Goal: Information Seeking & Learning: Learn about a topic

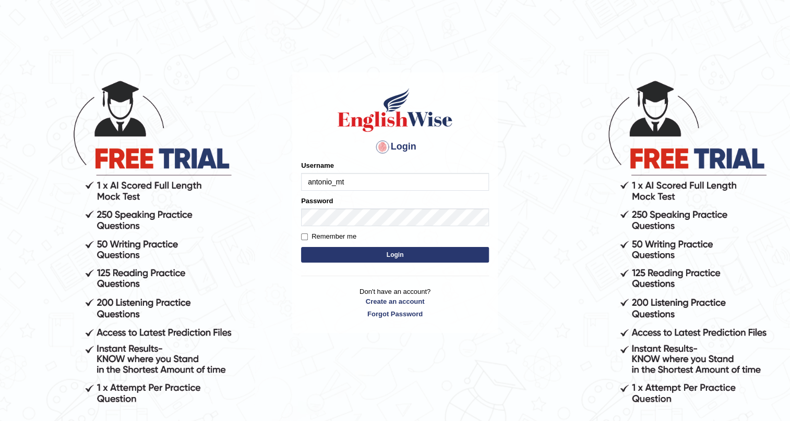
type input "antonio_mt"
click at [318, 251] on button "Login" at bounding box center [395, 255] width 188 height 16
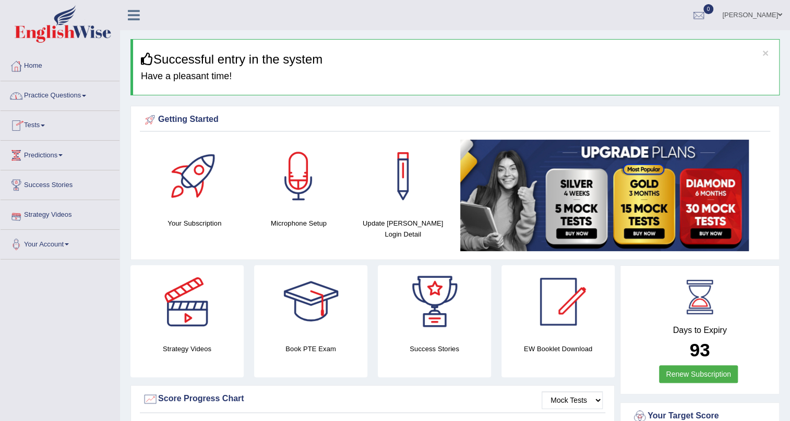
click at [86, 95] on span at bounding box center [84, 96] width 4 height 2
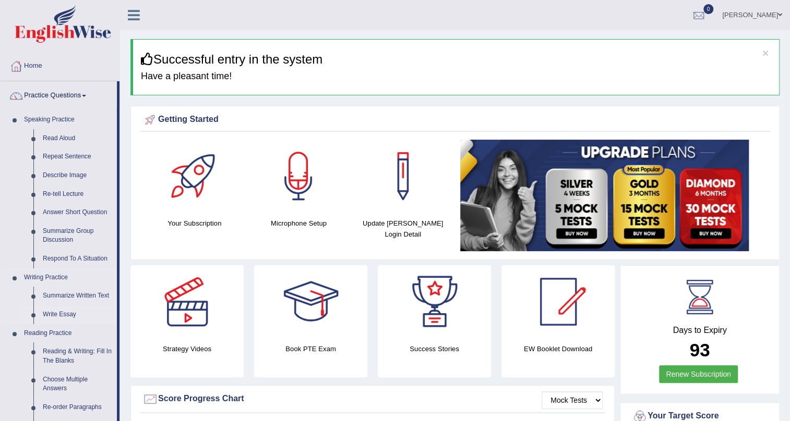
click at [58, 311] on link "Write Essay" at bounding box center [77, 315] width 79 height 19
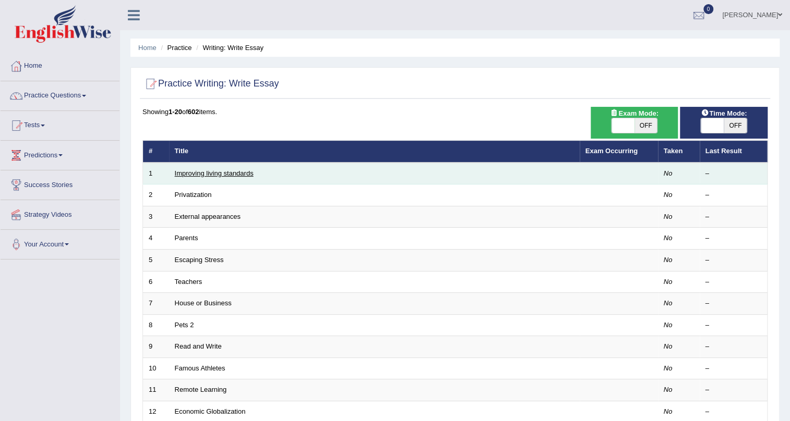
click at [191, 173] on link "Improving living standards" at bounding box center [214, 173] width 79 height 8
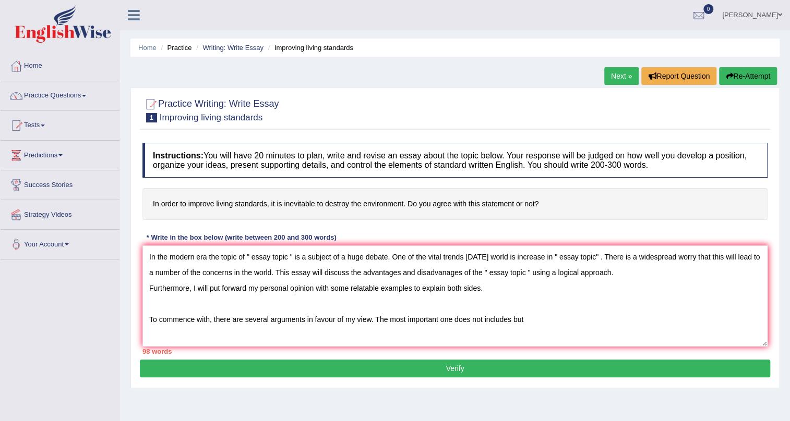
click at [485, 324] on textarea "In the modern era the topic of " essay topic " is a subject of a huge debate. O…" at bounding box center [454, 296] width 625 height 101
click at [483, 323] on textarea "In the modern era the topic of " essay topic " is a subject of a huge debate. O…" at bounding box center [454, 296] width 625 height 101
click at [568, 316] on textarea "In the modern era the topic of " essay topic " is a subject of a huge debate. O…" at bounding box center [454, 296] width 625 height 101
click at [563, 321] on textarea "In the modern era the topic of " essay topic " is a subject of a huge debate. O…" at bounding box center [454, 296] width 625 height 101
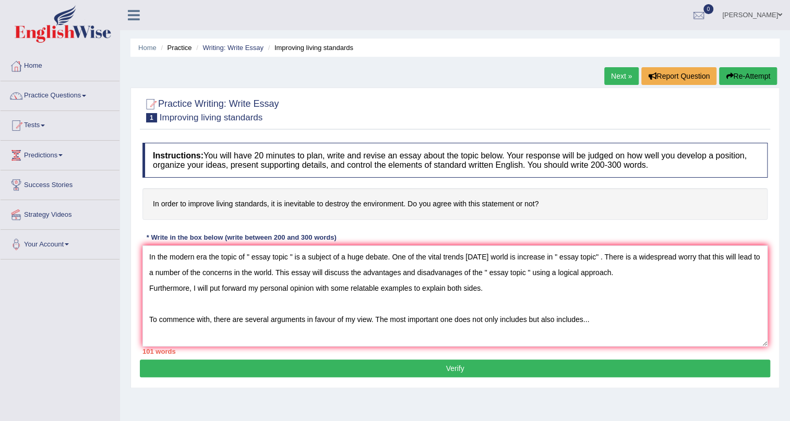
click at [525, 324] on textarea "In the modern era the topic of " essay topic " is a subject of a huge debate. O…" at bounding box center [454, 296] width 625 height 101
click at [597, 323] on textarea "In the modern era the topic of " essay topic " is a subject of a huge debate. O…" at bounding box center [454, 296] width 625 height 101
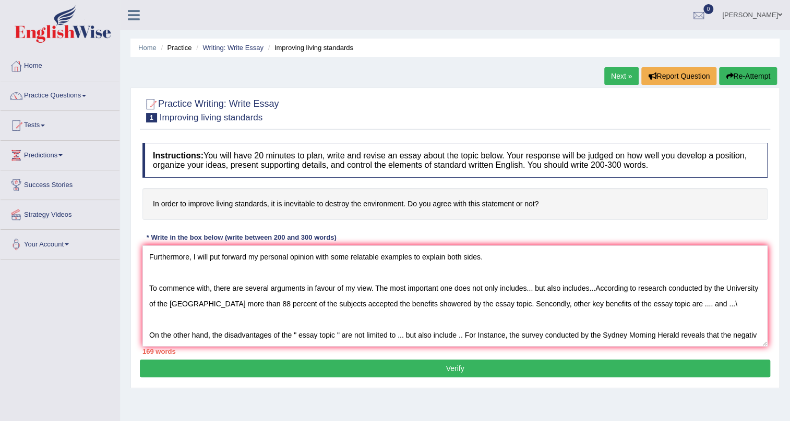
scroll to position [40, 0]
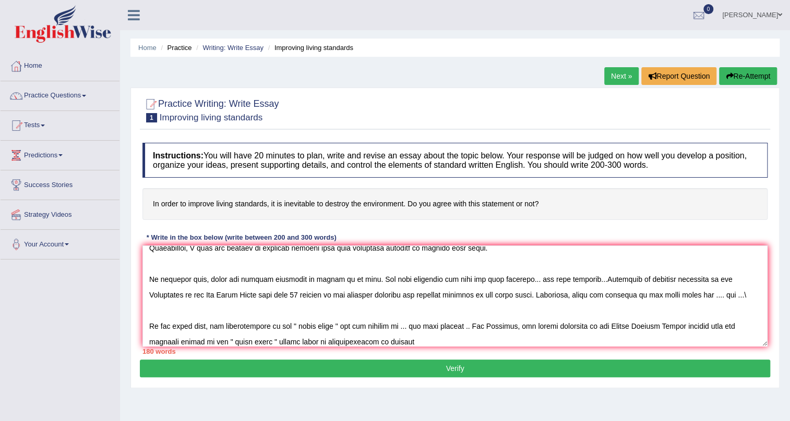
click at [385, 342] on textarea at bounding box center [454, 296] width 625 height 101
click at [422, 341] on textarea at bounding box center [454, 296] width 625 height 101
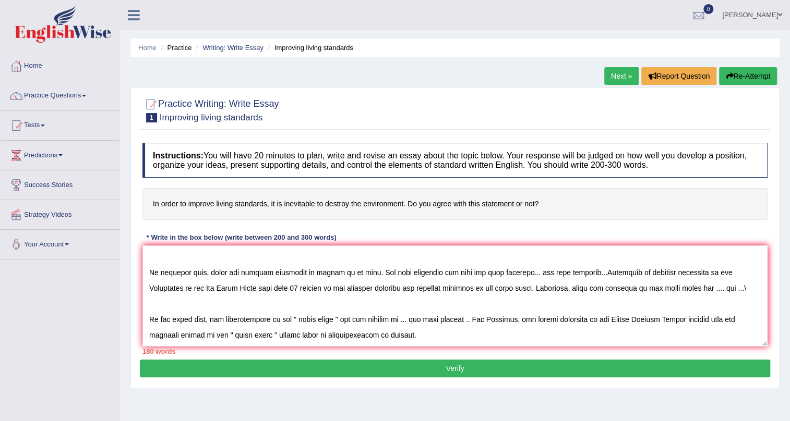
click at [444, 330] on textarea at bounding box center [454, 296] width 625 height 101
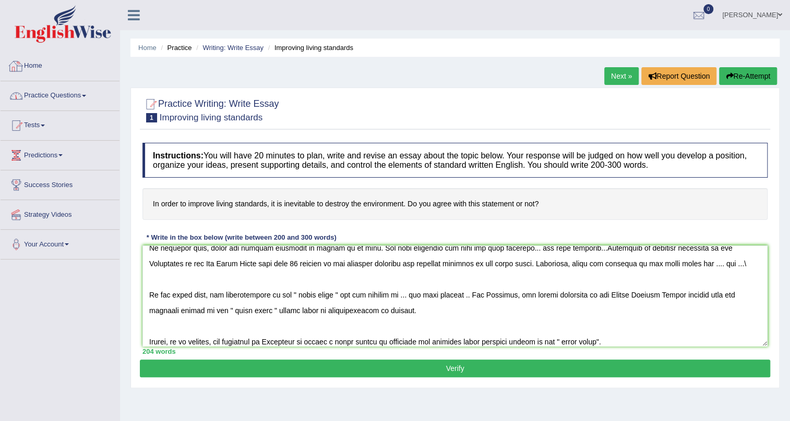
type textarea "In the modern era the topic of " essay topic " is a subject of a huge debate. O…"
click at [60, 95] on link "Practice Questions" at bounding box center [60, 94] width 119 height 26
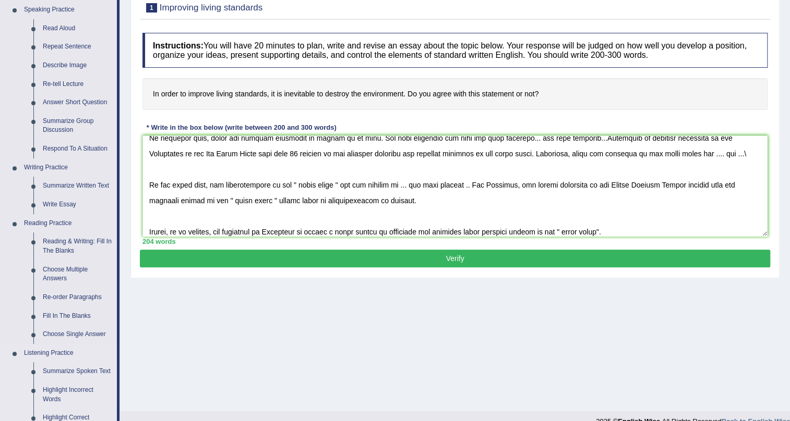
scroll to position [395, 0]
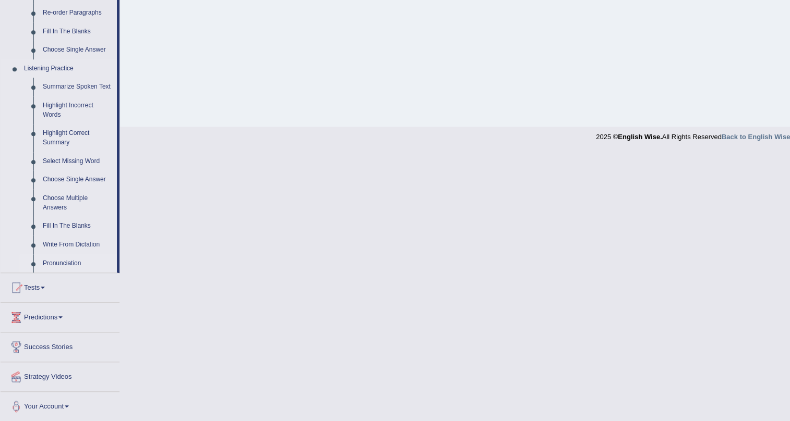
click at [61, 260] on link "Pronunciation" at bounding box center [77, 263] width 79 height 19
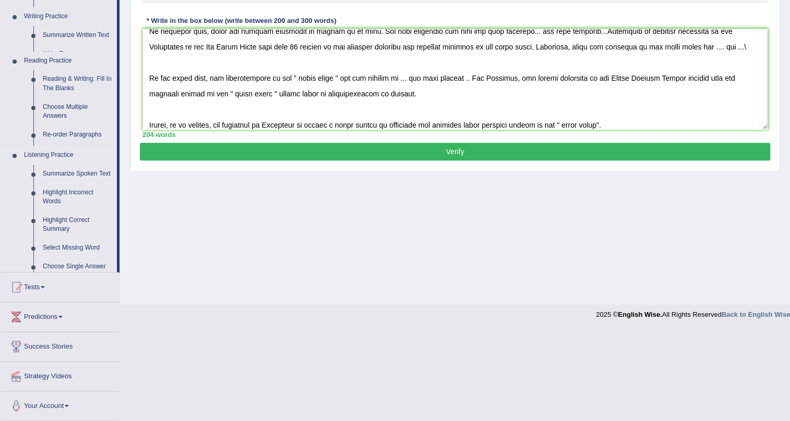
scroll to position [126, 0]
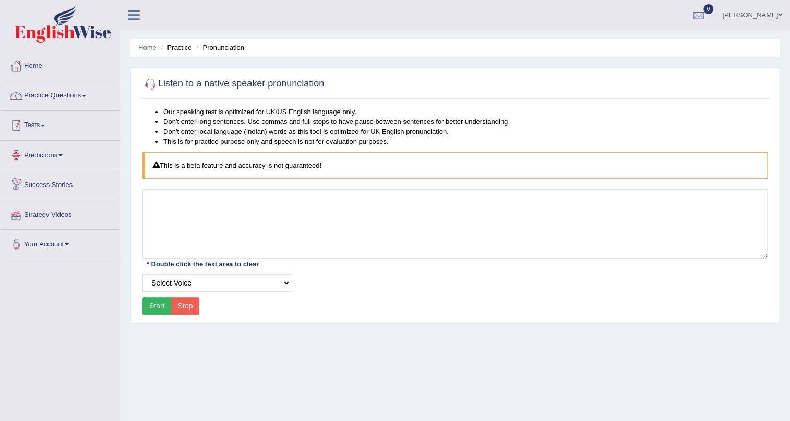
click at [80, 96] on link "Practice Questions" at bounding box center [60, 94] width 119 height 26
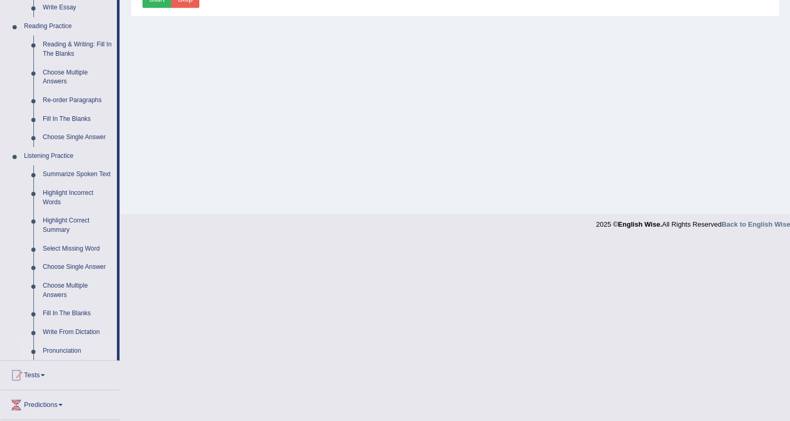
scroll to position [379, 0]
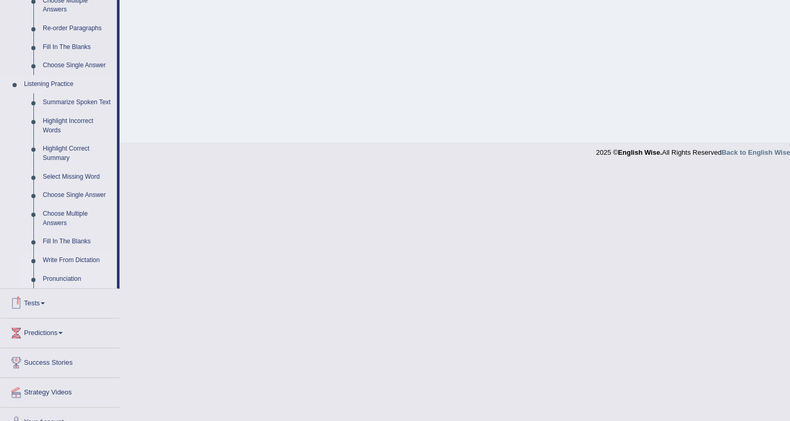
click at [80, 258] on link "Write From Dictation" at bounding box center [77, 260] width 79 height 19
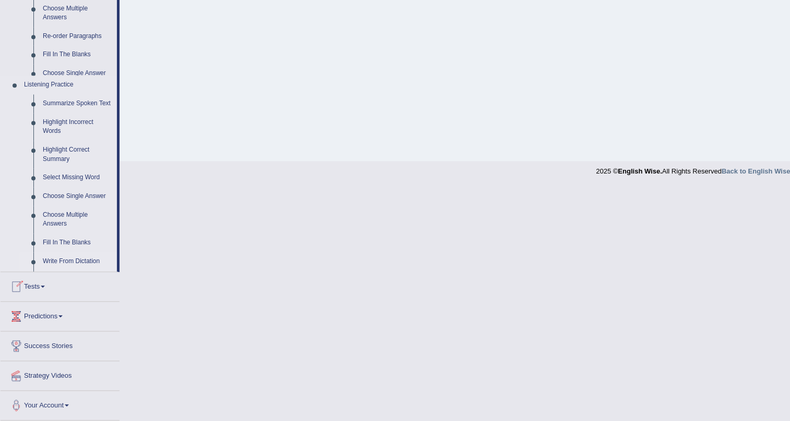
scroll to position [127, 0]
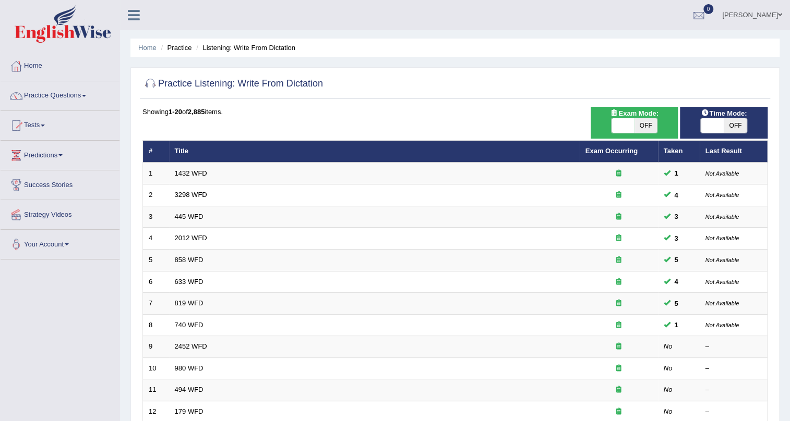
scroll to position [268, 0]
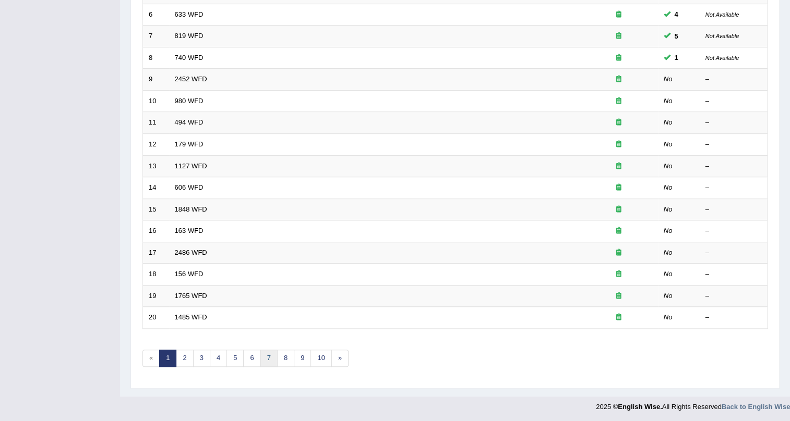
click at [266, 353] on link "7" at bounding box center [268, 358] width 17 height 17
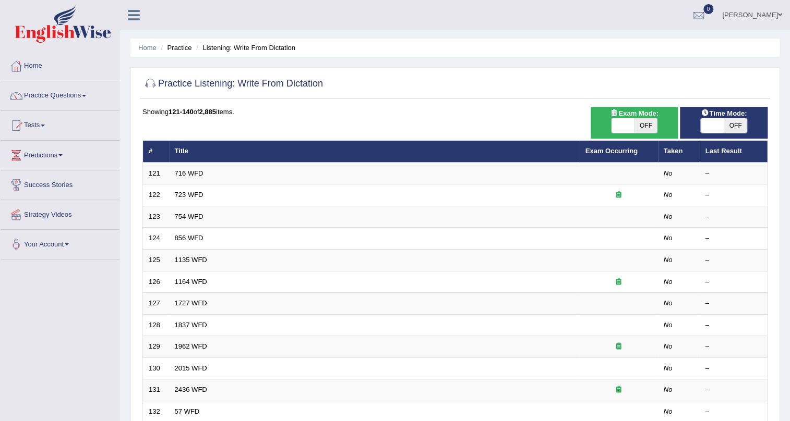
scroll to position [268, 0]
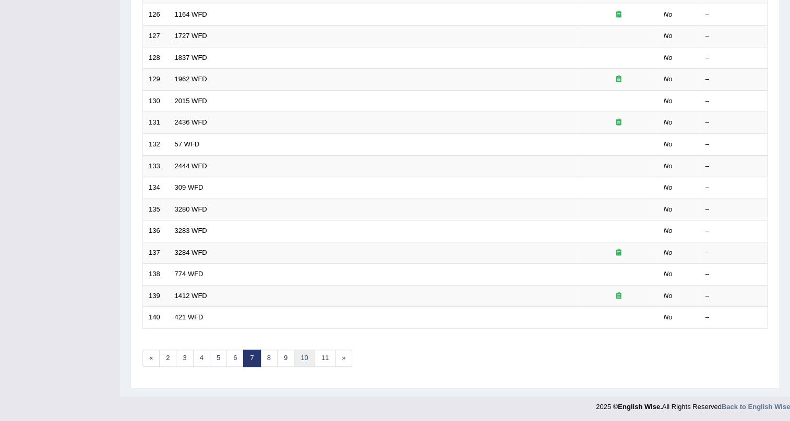
click at [308, 360] on link "10" at bounding box center [304, 358] width 21 height 17
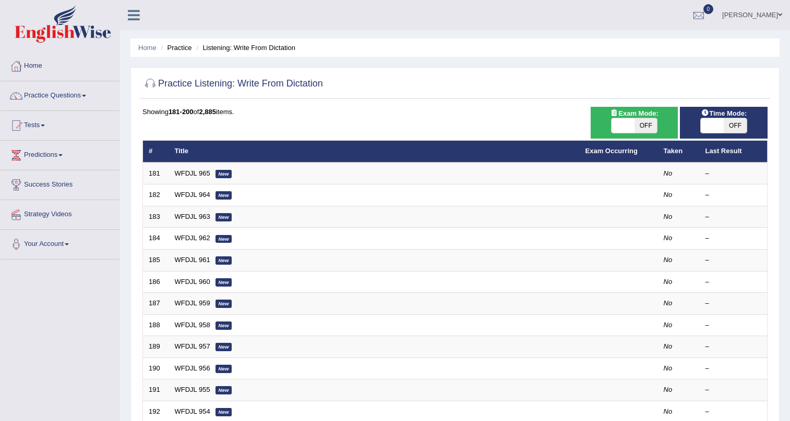
click at [620, 154] on link "Exam Occurring" at bounding box center [611, 151] width 52 height 8
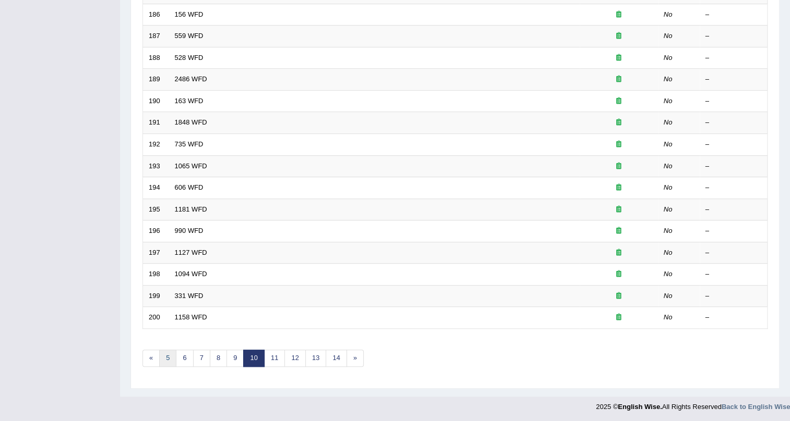
click at [167, 357] on link "5" at bounding box center [167, 358] width 17 height 17
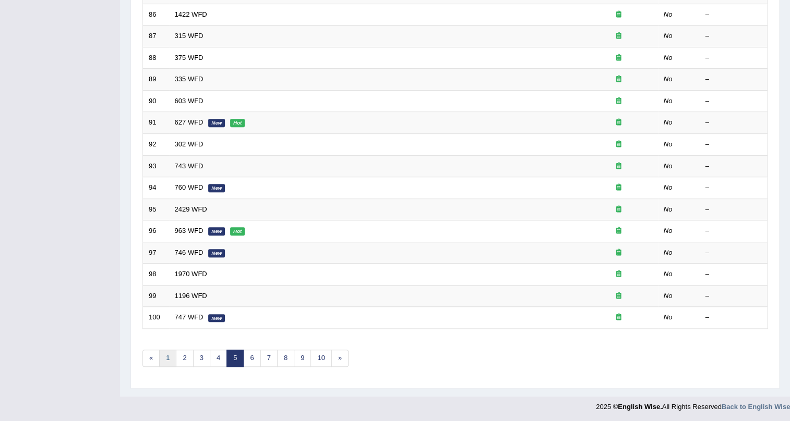
click at [169, 358] on link "1" at bounding box center [167, 358] width 17 height 17
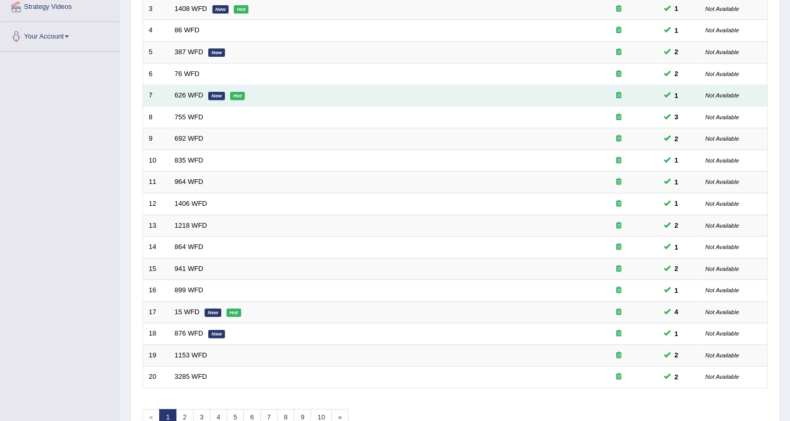
scroll to position [268, 0]
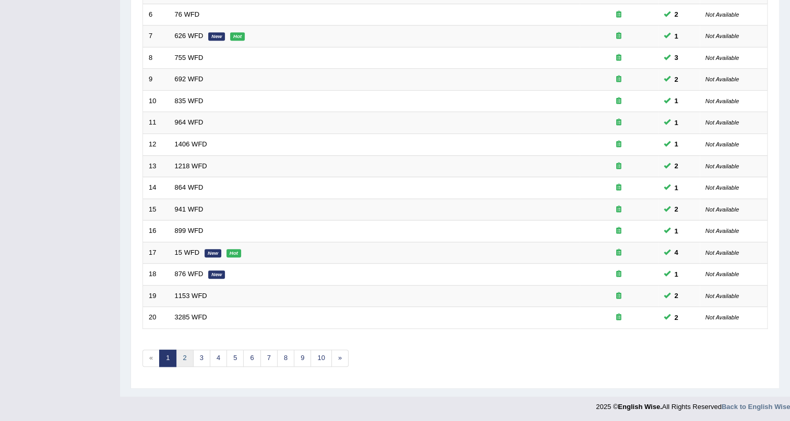
click at [180, 359] on link "2" at bounding box center [184, 358] width 17 height 17
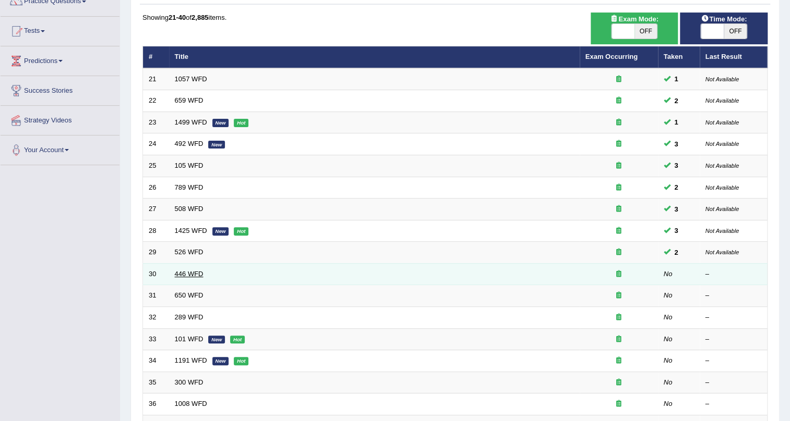
click at [196, 270] on link "446 WFD" at bounding box center [189, 274] width 29 height 8
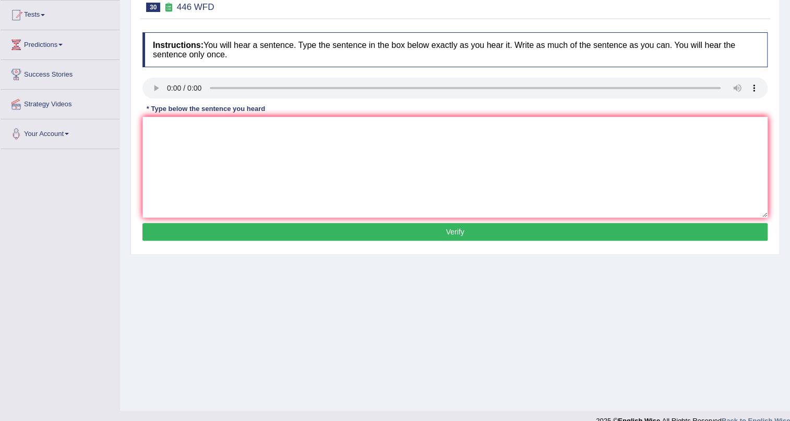
scroll to position [126, 0]
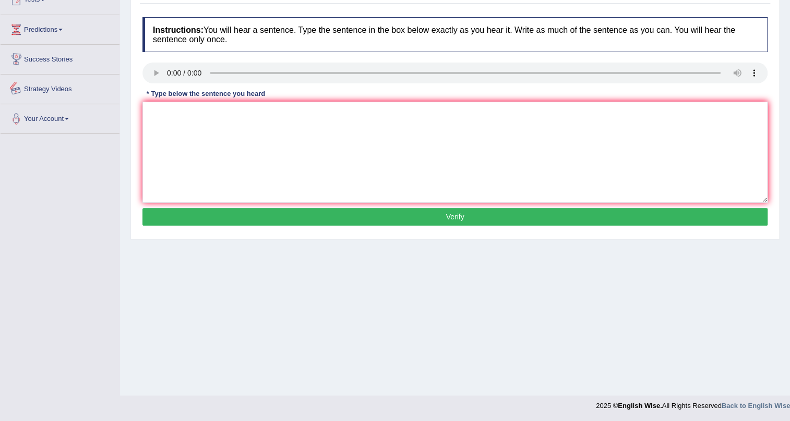
click at [135, 89] on div "Practice Listening: Write From Dictation 30 446 WFD Instructions: You will hear…" at bounding box center [454, 101] width 649 height 278
click at [266, 113] on textarea at bounding box center [454, 152] width 625 height 101
click at [172, 115] on textarea "The railway make makes longest longer distance travel possible for everyone." at bounding box center [454, 152] width 625 height 101
click at [195, 110] on textarea "The railway make makes longest longer distance travel possible for everyone." at bounding box center [454, 152] width 625 height 101
click at [245, 110] on textarea "The railway make makes longest longer distance travel possible for everyone." at bounding box center [454, 152] width 625 height 101
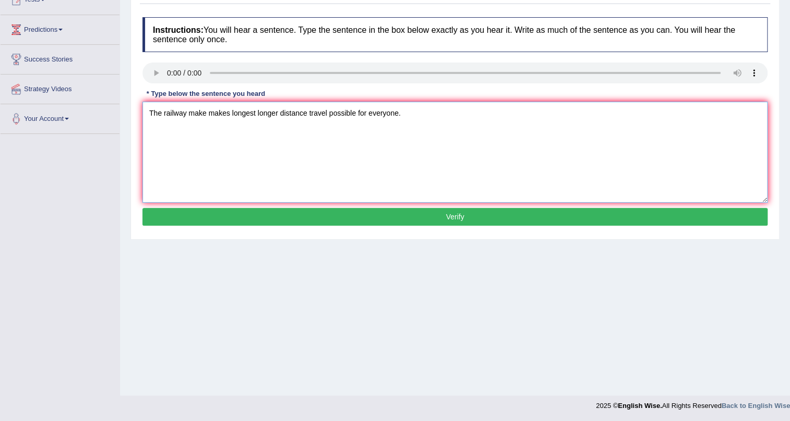
click at [245, 110] on textarea "The railway make makes longest longer distance travel possible for everyone." at bounding box center [454, 152] width 625 height 101
click at [286, 125] on textarea "The railway make makes longest longer distance travel possible for everyone." at bounding box center [454, 152] width 625 height 101
type textarea "The railway make makes longest longer distance travel possible for everyone."
click at [401, 212] on button "Verify" at bounding box center [454, 217] width 625 height 18
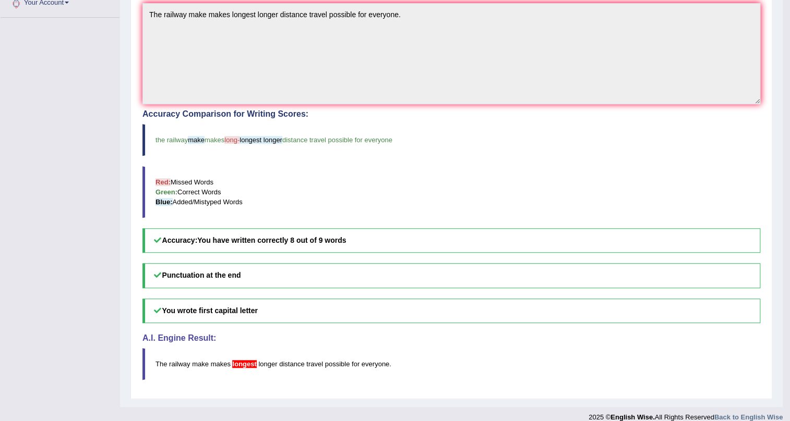
scroll to position [253, 0]
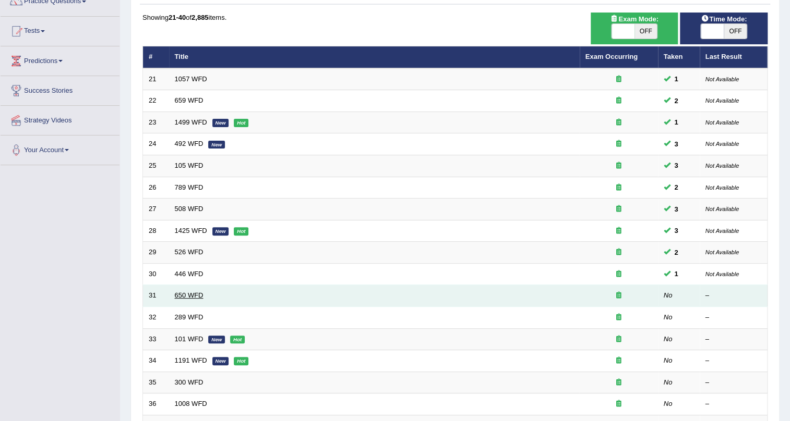
click at [183, 295] on link "650 WFD" at bounding box center [189, 296] width 29 height 8
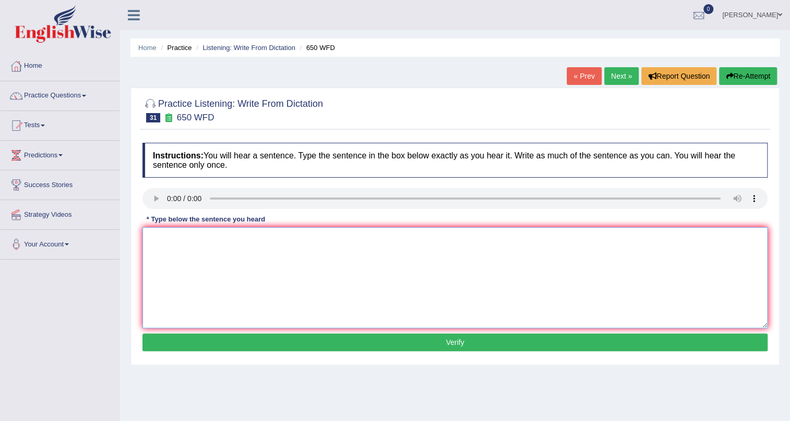
click at [262, 242] on textarea at bounding box center [454, 277] width 625 height 101
click at [178, 239] on textarea "The office hours will be changed from a next term" at bounding box center [454, 277] width 625 height 101
click at [182, 242] on textarea "The office hours will be changed from a next term" at bounding box center [454, 277] width 625 height 101
click at [324, 241] on textarea "The office hour hours will be changed from a next term" at bounding box center [454, 277] width 625 height 101
type textarea "The office hour hours will be changed from a next term."
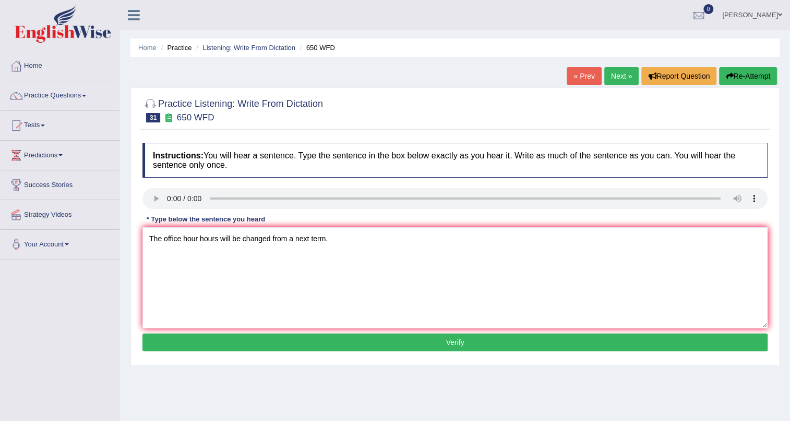
click at [357, 343] on button "Verify" at bounding box center [454, 343] width 625 height 18
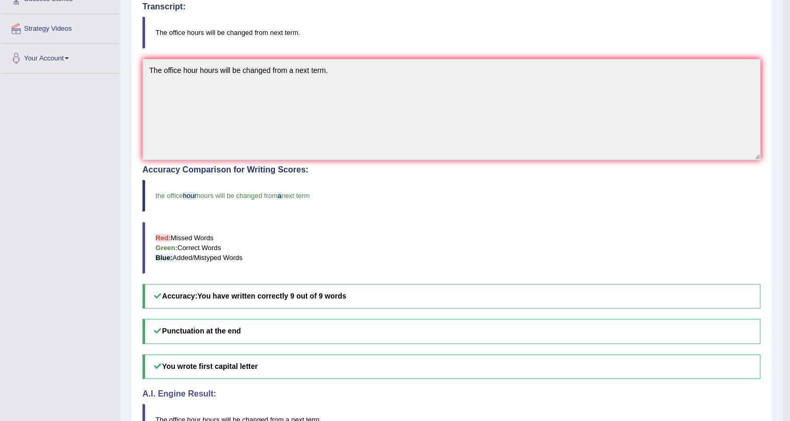
scroll to position [189, 0]
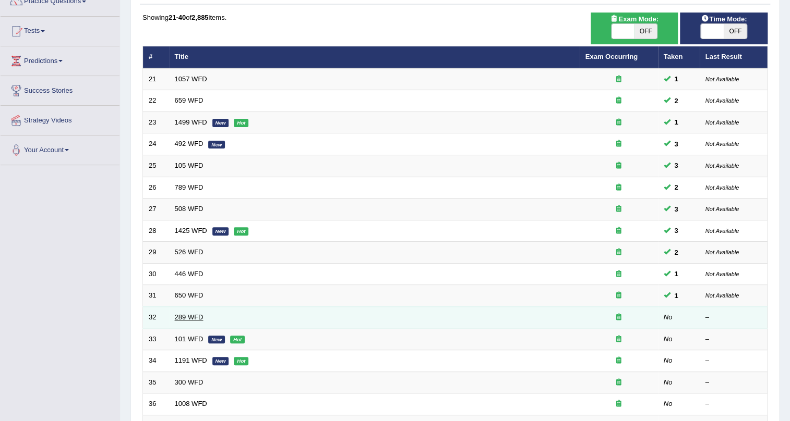
click at [195, 313] on link "289 WFD" at bounding box center [189, 317] width 29 height 8
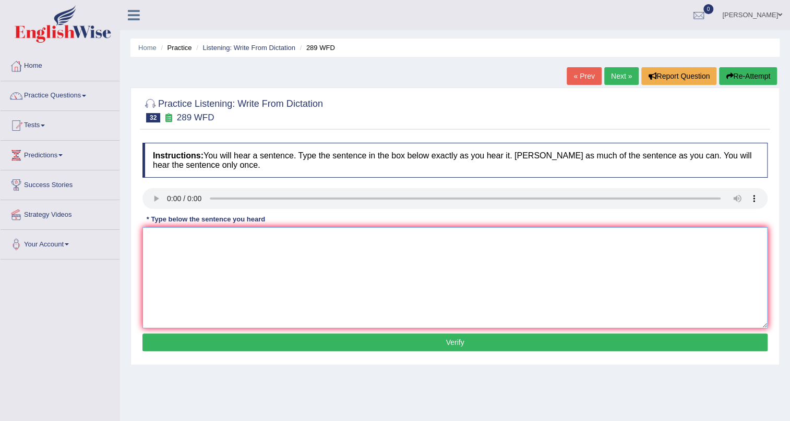
click at [172, 247] on textarea at bounding box center [454, 277] width 625 height 101
type textarea "s"
click at [190, 244] on textarea "Some" at bounding box center [454, 277] width 625 height 101
click at [193, 242] on textarea "Some" at bounding box center [454, 277] width 625 height 101
click at [285, 243] on textarea "Some" at bounding box center [454, 277] width 625 height 101
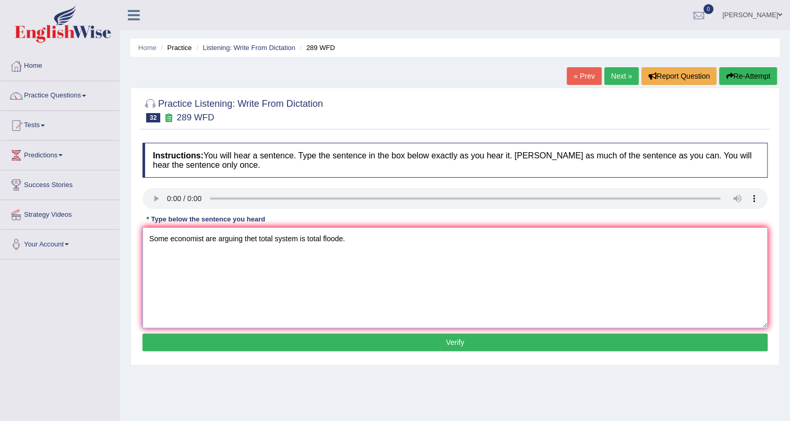
click at [167, 239] on textarea "Some economist are arguing thet total system is total floode." at bounding box center [454, 277] width 625 height 101
click at [214, 238] on textarea "Some of the economist are arguing thet total system is total floode." at bounding box center [454, 277] width 625 height 101
click at [222, 240] on textarea "Some of the economist are arguing thet total system is total floode." at bounding box center [454, 277] width 625 height 101
click at [223, 242] on textarea "Some of the economist are arguing thet total system is total floode." at bounding box center [454, 277] width 625 height 101
click at [274, 240] on textarea "Some of the economists are arguing thet total system is total floode." at bounding box center [454, 277] width 625 height 101
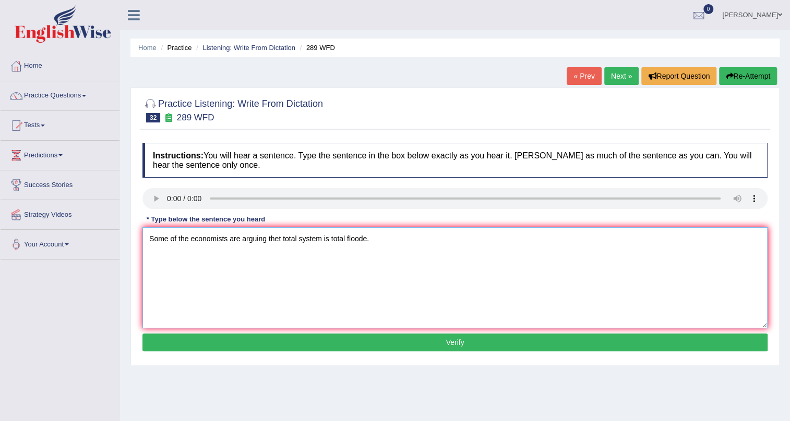
click at [274, 240] on textarea "Some of the economists are arguing thet total system is total floode." at bounding box center [454, 277] width 625 height 101
click at [296, 237] on textarea "Some of the economists are arguing that total system is total floode." at bounding box center [454, 277] width 625 height 101
click at [395, 236] on textarea "Some of the economists are arguing that total financial system is total floode." at bounding box center [454, 277] width 625 height 101
type textarea "Some of the economists are arguing that total financial system is total floode …"
click at [398, 347] on button "Verify" at bounding box center [454, 343] width 625 height 18
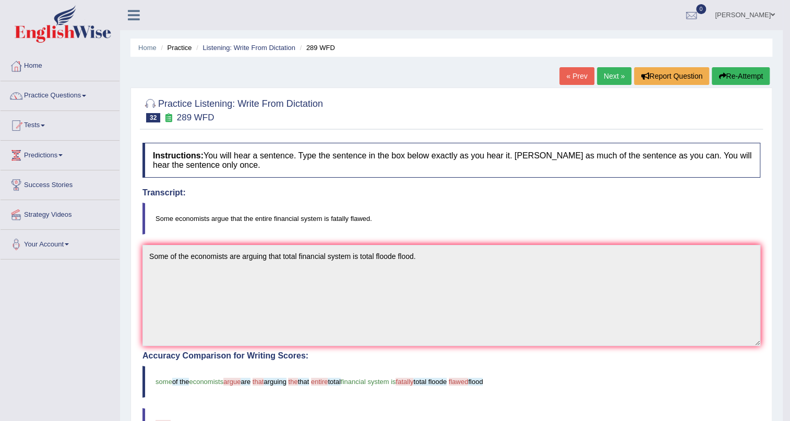
click at [756, 68] on button "Re-Attempt" at bounding box center [740, 76] width 58 height 18
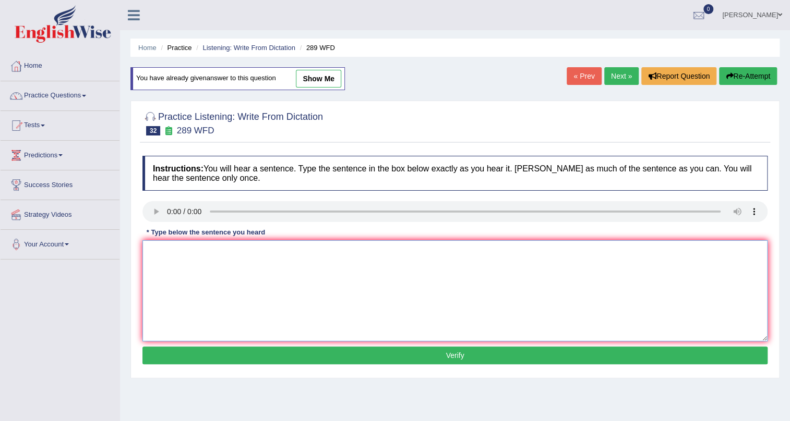
click at [213, 251] on textarea at bounding box center [454, 290] width 625 height 101
drag, startPoint x: 240, startPoint y: 251, endPoint x: 207, endPoint y: 251, distance: 33.4
click at [207, 251] on textarea "Some economist are argued that total finanical systemi is faidly faidlly flawed." at bounding box center [454, 290] width 625 height 101
click at [311, 252] on textarea "Some economist argued that total finanical systemi is faidly faidlly flawed." at bounding box center [454, 290] width 625 height 101
type textarea "Some economist argued that total finanical system is faidly faidlly flawed."
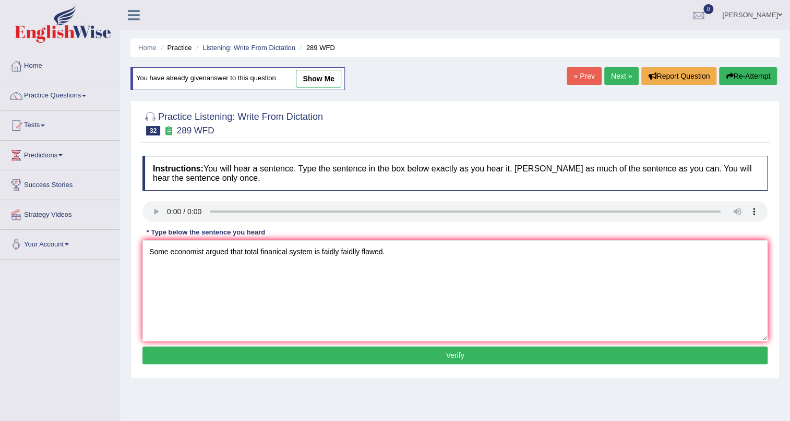
click at [348, 358] on button "Verify" at bounding box center [454, 356] width 625 height 18
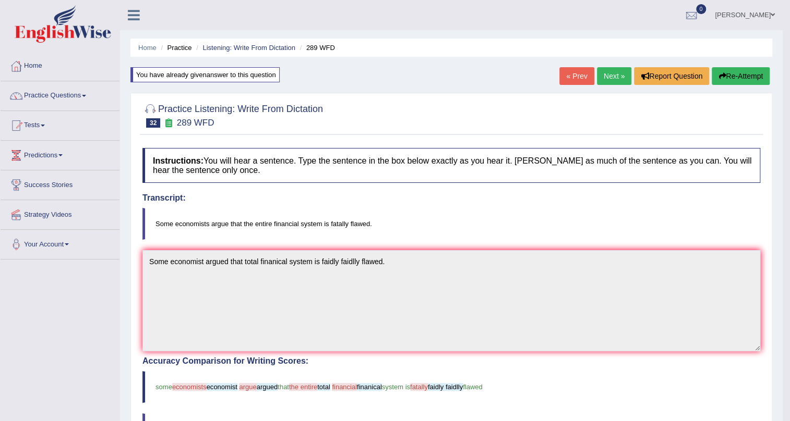
click at [742, 81] on button "Re-Attempt" at bounding box center [740, 76] width 58 height 18
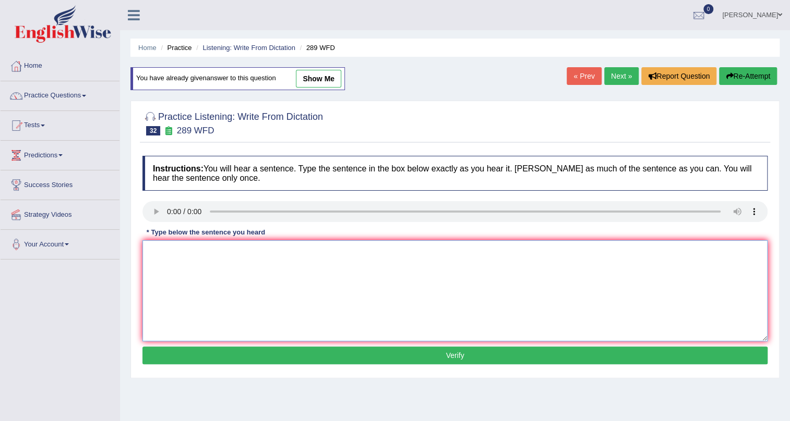
click at [184, 243] on textarea at bounding box center [454, 290] width 625 height 101
click at [320, 251] on textarea "Some economists argue that entire financial system [PERSON_NAME] falwed." at bounding box center [454, 290] width 625 height 101
type textarea "Some economists argue that entire financial system is [PERSON_NAME]."
click at [396, 359] on button "Verify" at bounding box center [454, 356] width 625 height 18
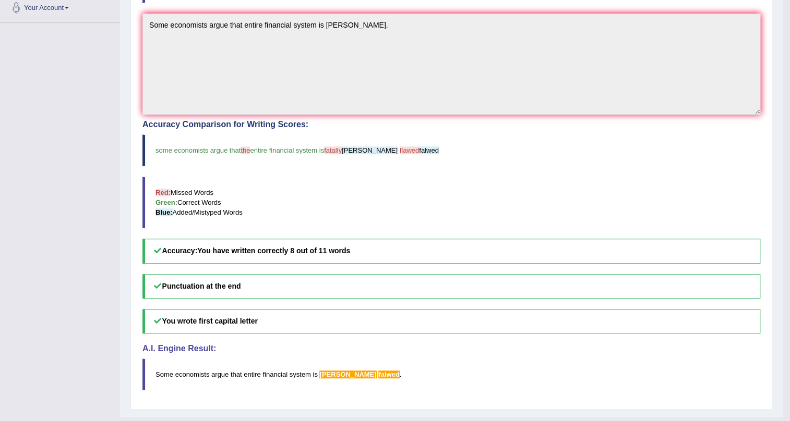
scroll to position [94, 0]
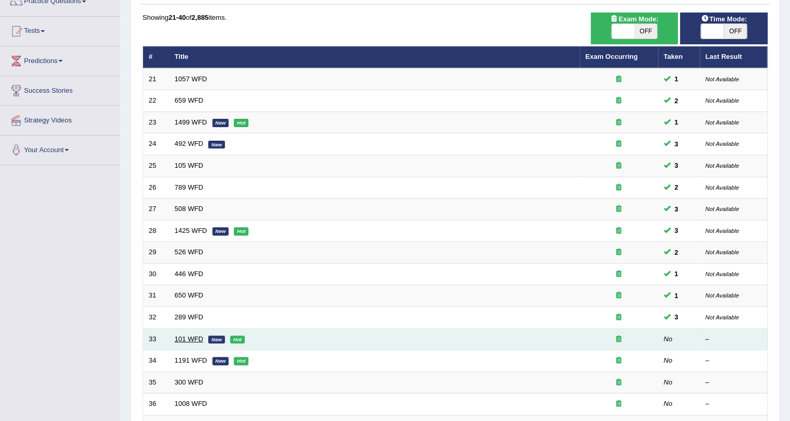
click at [198, 335] on link "101 WFD" at bounding box center [189, 339] width 29 height 8
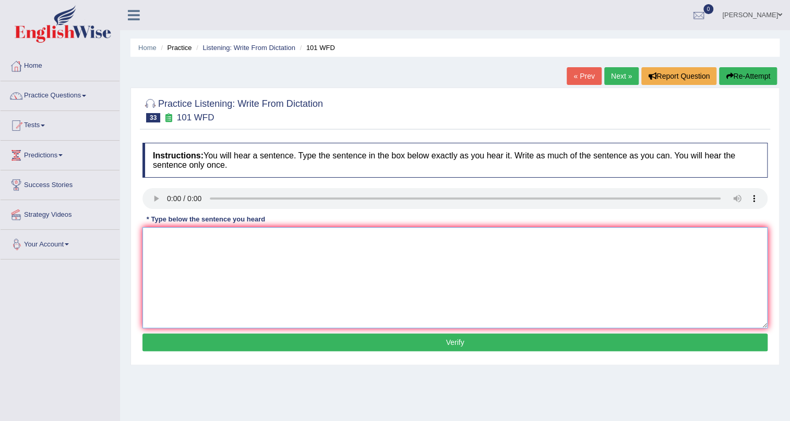
click at [155, 250] on textarea at bounding box center [454, 277] width 625 height 101
click at [370, 238] on textarea "Classical mathematics is sometimes classifed asa branch of the appied mechanic." at bounding box center [454, 277] width 625 height 101
click at [369, 238] on textarea "Classical mathematics is sometimes classifed asa branch of the appiled mechanic." at bounding box center [454, 277] width 625 height 101
type textarea "Classical mathematics is sometimes classifed asa branch of the applied mechanic."
click at [431, 335] on button "Verify" at bounding box center [454, 343] width 625 height 18
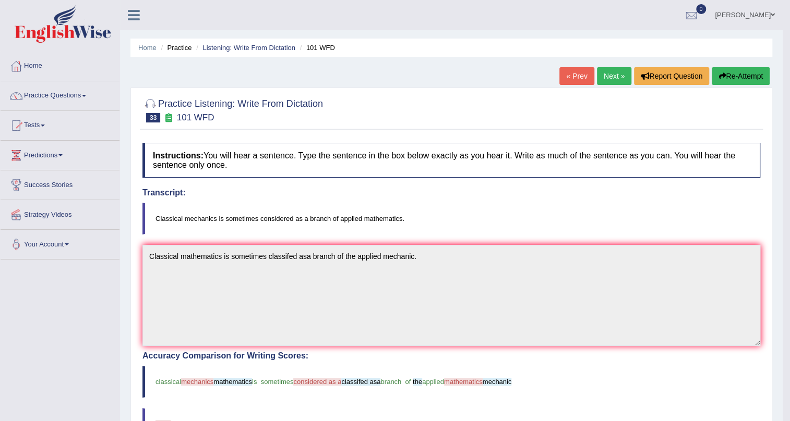
click at [741, 81] on button "Re-Attempt" at bounding box center [740, 76] width 58 height 18
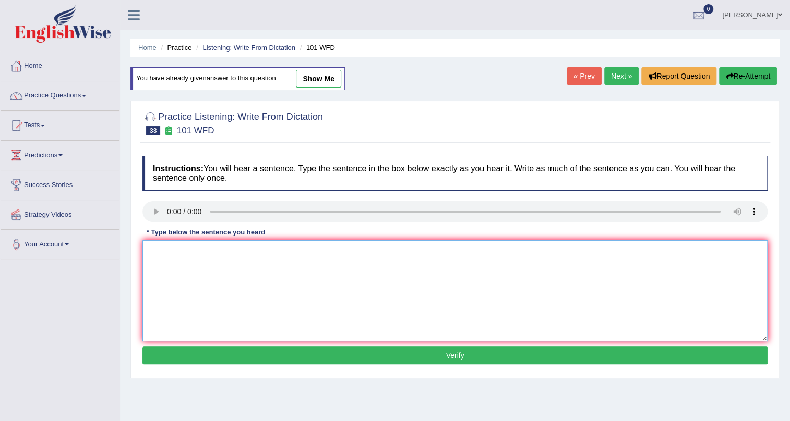
click at [179, 262] on textarea at bounding box center [454, 290] width 625 height 101
click at [393, 253] on textarea "Classical mechanics is sometimes considered a branch of applied mathameatics" at bounding box center [454, 290] width 625 height 101
click at [419, 256] on textarea "Classical mechanics is sometimes considered a branch of applied mathamatics" at bounding box center [454, 290] width 625 height 101
click at [224, 251] on textarea "Classical mechanics is sometimes considered a branch of applied mathamatics." at bounding box center [454, 290] width 625 height 101
click at [265, 253] on textarea "Classical mechanics is a sometimes considered a branch of applied mathamatics." at bounding box center [454, 290] width 625 height 101
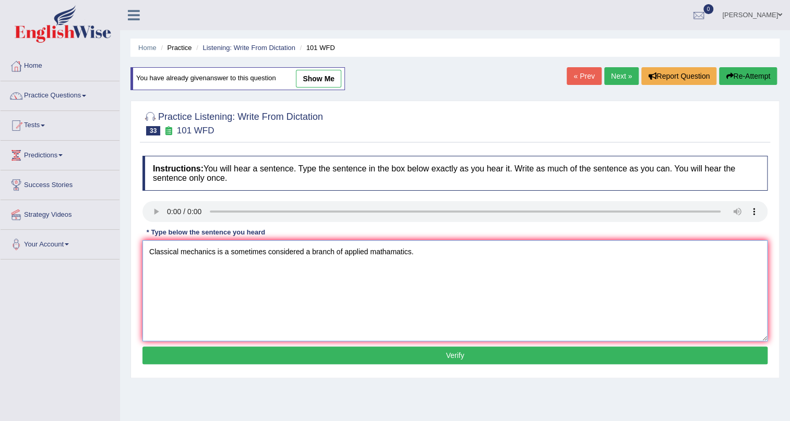
click at [229, 252] on textarea "Classical mechanics is a sometimes considered a branch of applied mathamatics." at bounding box center [454, 290] width 625 height 101
type textarea "Classical mechanics is sometimes considered a branch of applied mathamatics."
click at [358, 362] on button "Verify" at bounding box center [454, 356] width 625 height 18
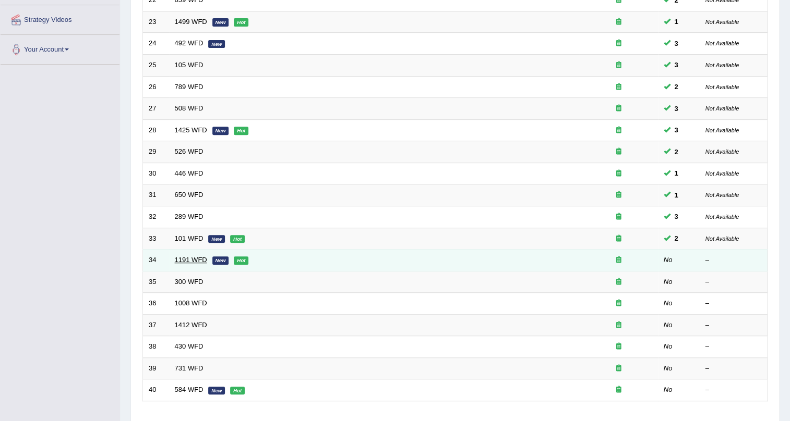
click at [198, 260] on link "1191 WFD" at bounding box center [191, 260] width 32 height 8
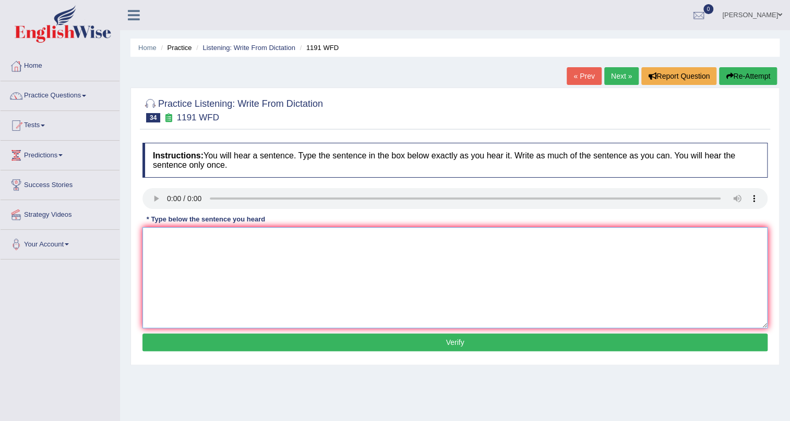
click at [172, 249] on textarea at bounding box center [454, 277] width 625 height 101
click at [265, 237] on textarea "Students may only park they cars in authorised student park spaces" at bounding box center [454, 277] width 625 height 101
click at [264, 242] on textarea "Students may only park they cars ina authorised student park spaces" at bounding box center [454, 277] width 625 height 101
click at [298, 243] on textarea "Students may only park they cars in a authorised student park spaces" at bounding box center [454, 277] width 625 height 101
click at [348, 241] on textarea "Students may only park they cars in a authorised student park spaces" at bounding box center [454, 277] width 625 height 101
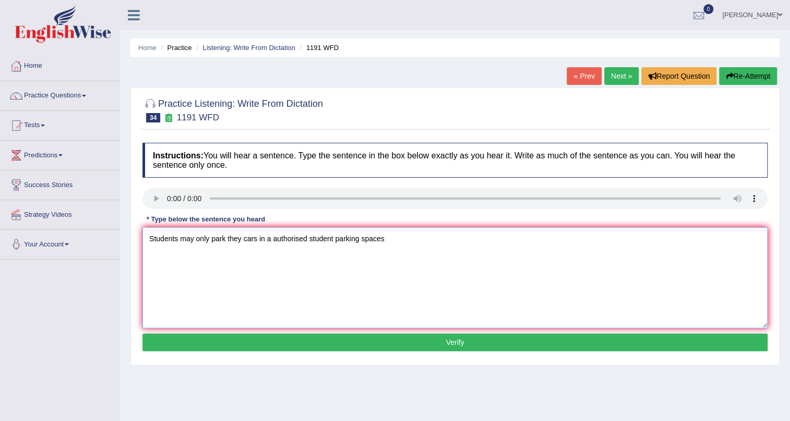
click at [392, 238] on textarea "Students may only park they cars in a authorised student parking spaces" at bounding box center [454, 277] width 625 height 101
type textarea "Students may only park they cars in a authorised student parking spaces."
click at [381, 335] on button "Verify" at bounding box center [454, 343] width 625 height 18
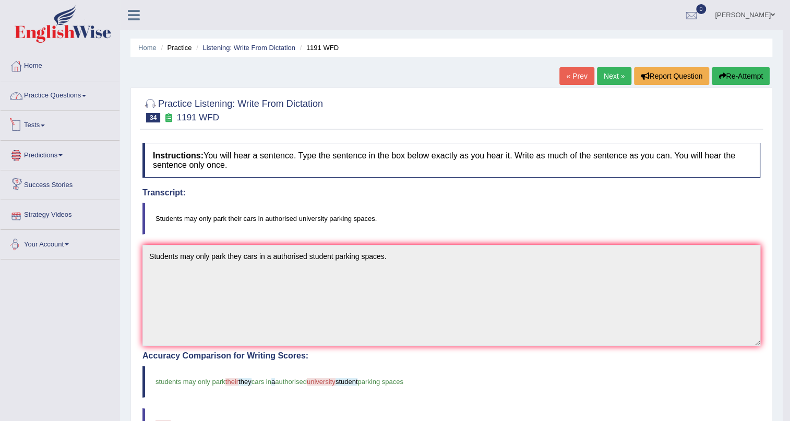
click at [76, 100] on link "Practice Questions" at bounding box center [60, 94] width 119 height 26
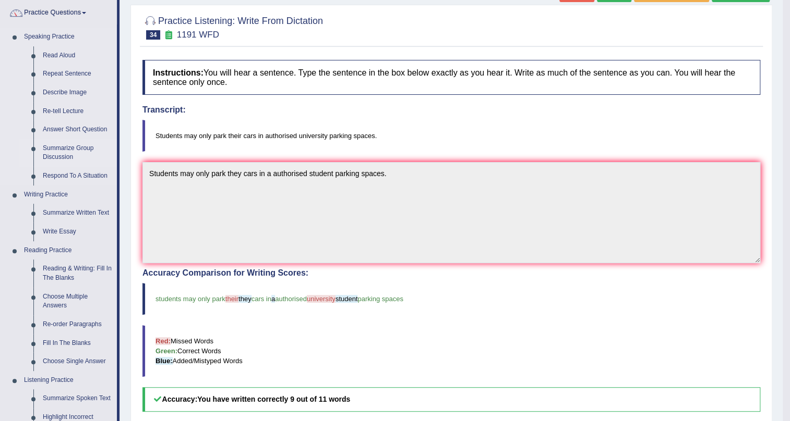
scroll to position [94, 0]
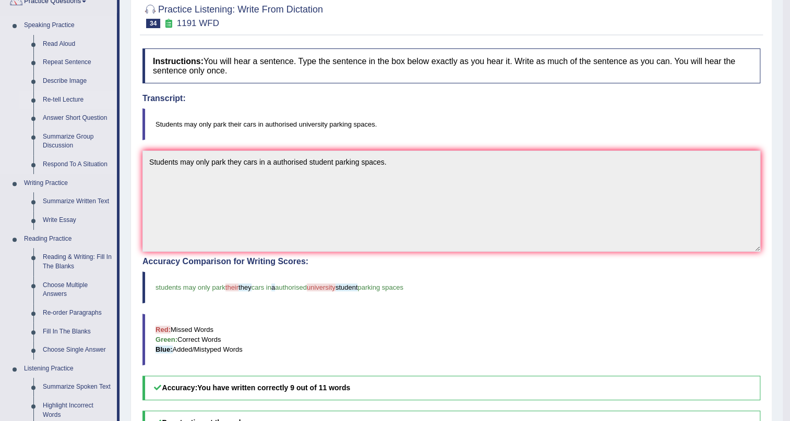
click at [71, 100] on link "Re-tell Lecture" at bounding box center [77, 100] width 79 height 19
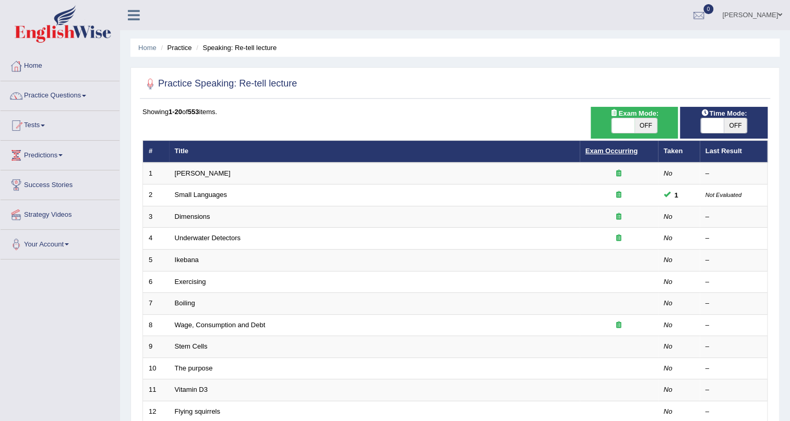
click at [632, 147] on link "Exam Occurring" at bounding box center [611, 151] width 52 height 8
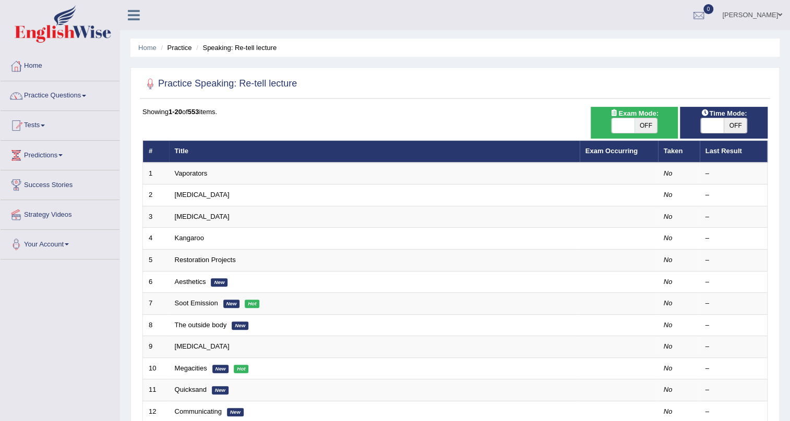
click at [629, 147] on link "Exam Occurring" at bounding box center [611, 151] width 52 height 8
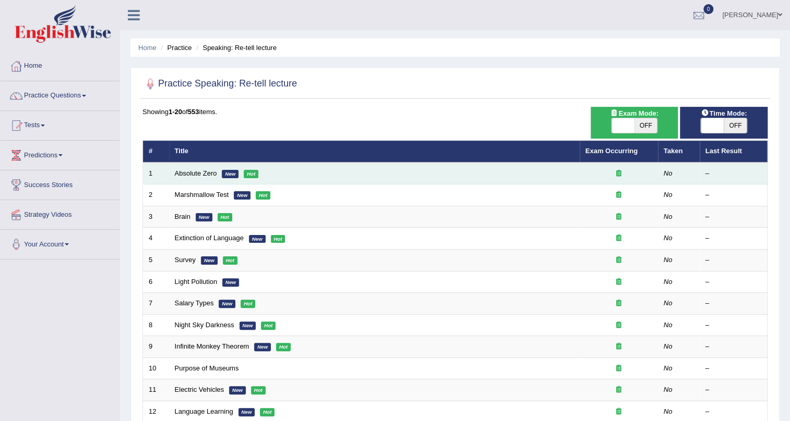
click at [199, 167] on td "Absolute Zero New Hot" at bounding box center [374, 174] width 410 height 22
click at [199, 172] on link "Absolute Zero" at bounding box center [196, 173] width 42 height 8
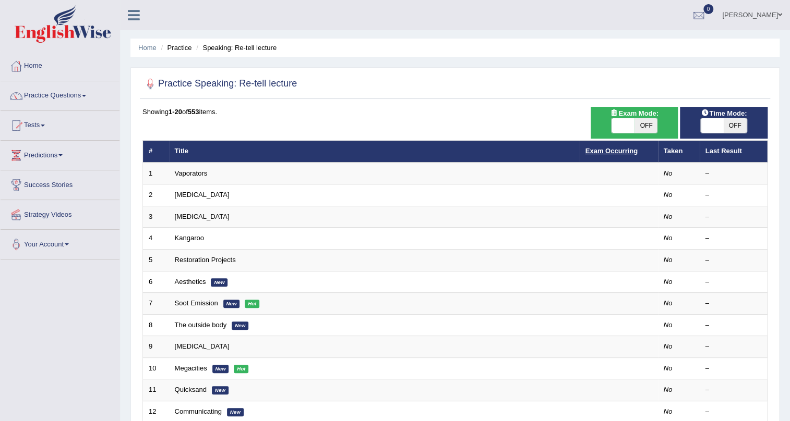
click at [612, 150] on link "Exam Occurring" at bounding box center [611, 151] width 52 height 8
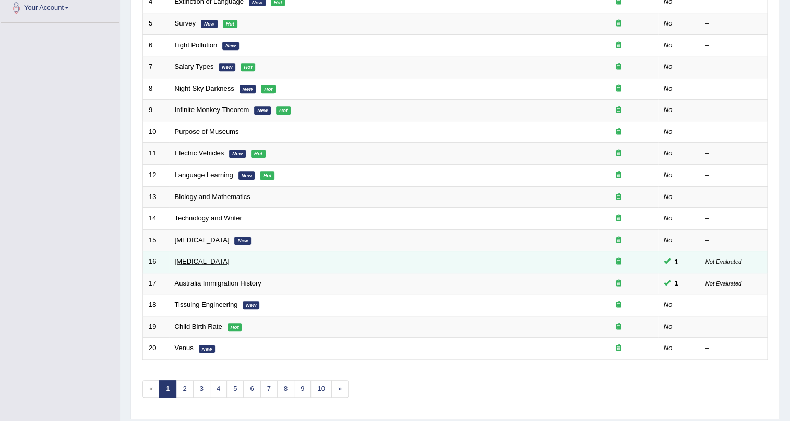
click at [192, 263] on link "[MEDICAL_DATA]" at bounding box center [202, 262] width 55 height 8
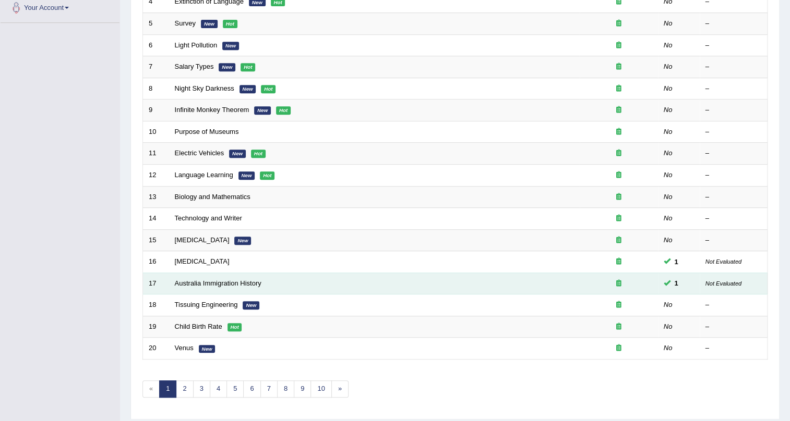
scroll to position [237, 0]
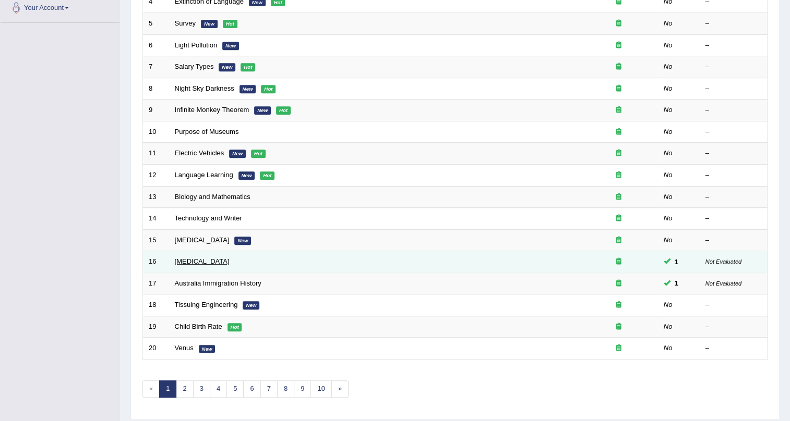
click at [219, 258] on link "[MEDICAL_DATA]" at bounding box center [202, 262] width 55 height 8
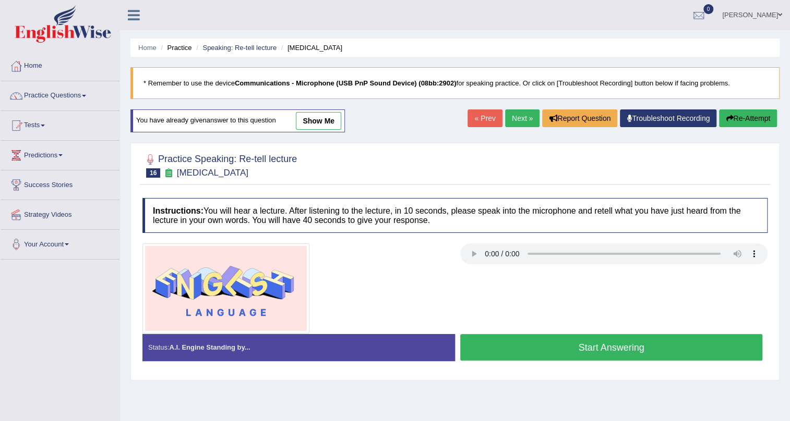
click at [330, 116] on link "show me" at bounding box center [318, 121] width 45 height 18
click at [329, 117] on div "Home Practice Speaking: Re-tell lecture [MEDICAL_DATA] * Remember to use the de…" at bounding box center [455, 261] width 670 height 522
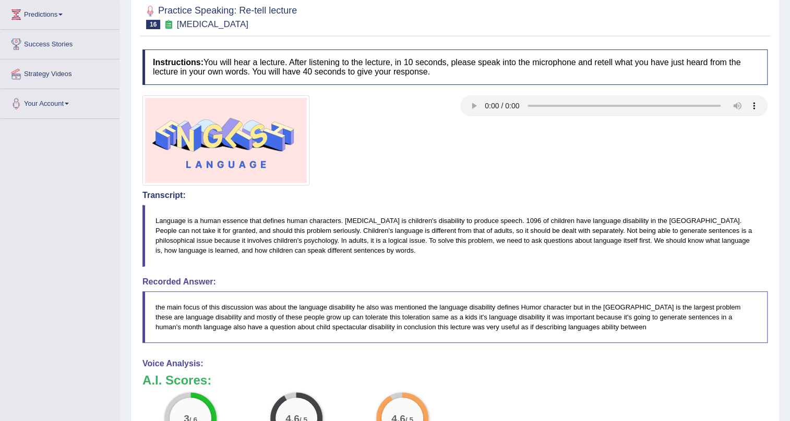
scroll to position [127, 0]
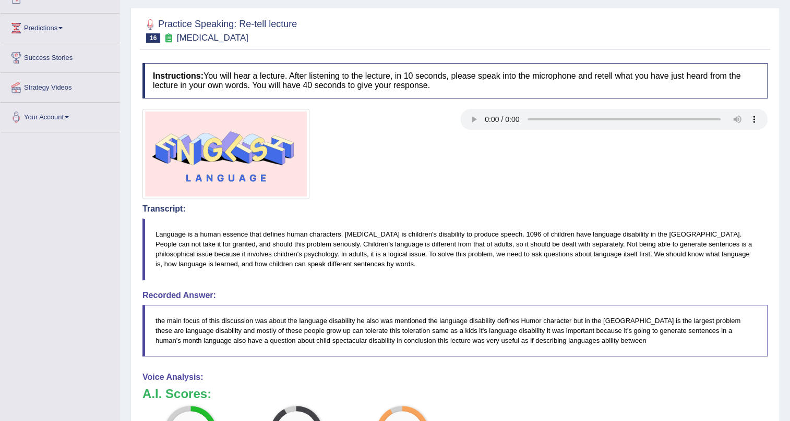
drag, startPoint x: 333, startPoint y: 95, endPoint x: 258, endPoint y: 55, distance: 85.6
click at [264, 57] on div "Practice Speaking: Re-tell lecture 16 [MEDICAL_DATA] Instructions: You will hea…" at bounding box center [454, 316] width 649 height 617
click at [219, 37] on small "[MEDICAL_DATA]" at bounding box center [212, 38] width 71 height 10
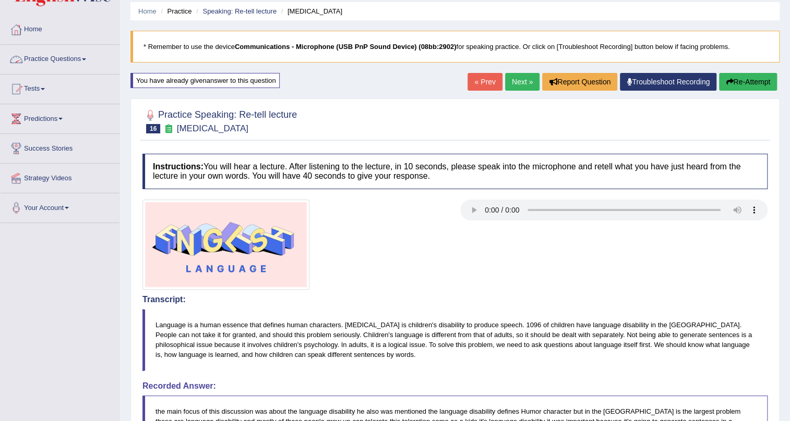
scroll to position [0, 0]
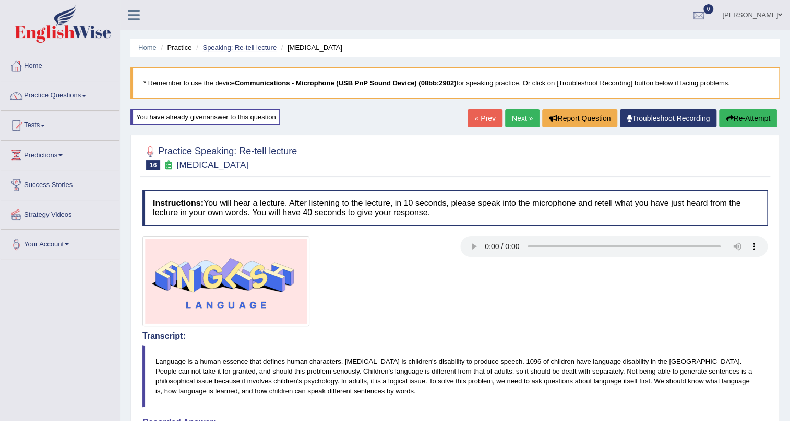
click at [251, 50] on link "Speaking: Re-tell lecture" at bounding box center [239, 48] width 74 height 8
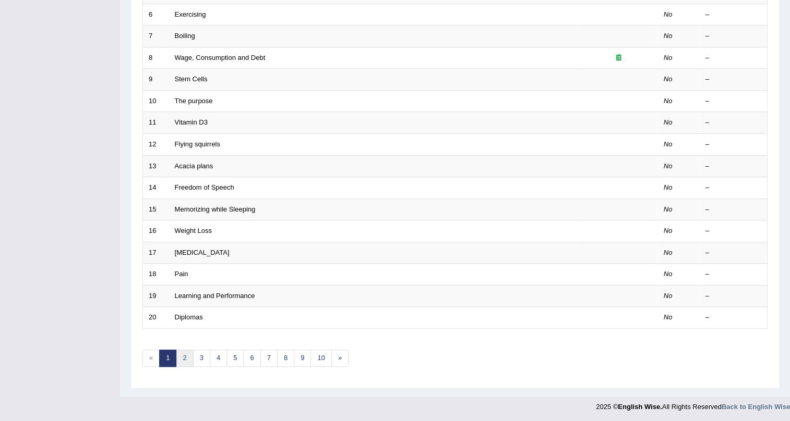
click at [183, 356] on link "2" at bounding box center [184, 358] width 17 height 17
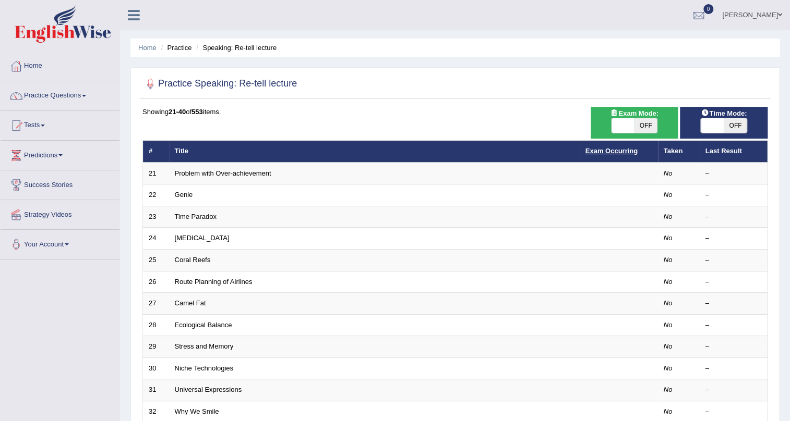
click at [609, 147] on link "Exam Occurring" at bounding box center [611, 151] width 52 height 8
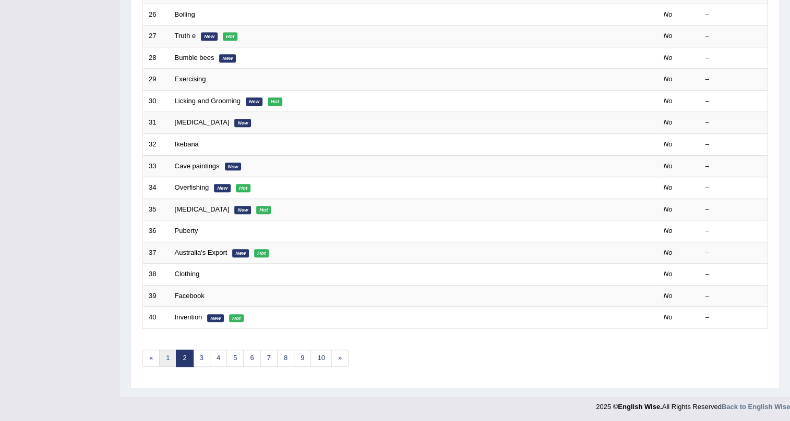
click at [169, 360] on link "1" at bounding box center [167, 358] width 17 height 17
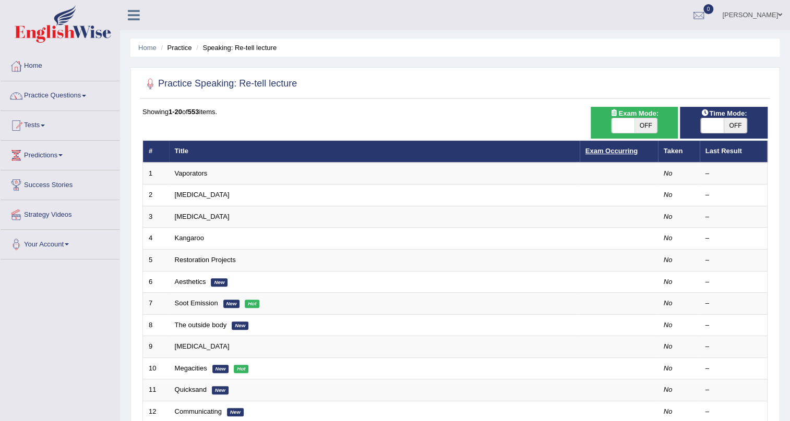
click at [600, 152] on link "Exam Occurring" at bounding box center [611, 151] width 52 height 8
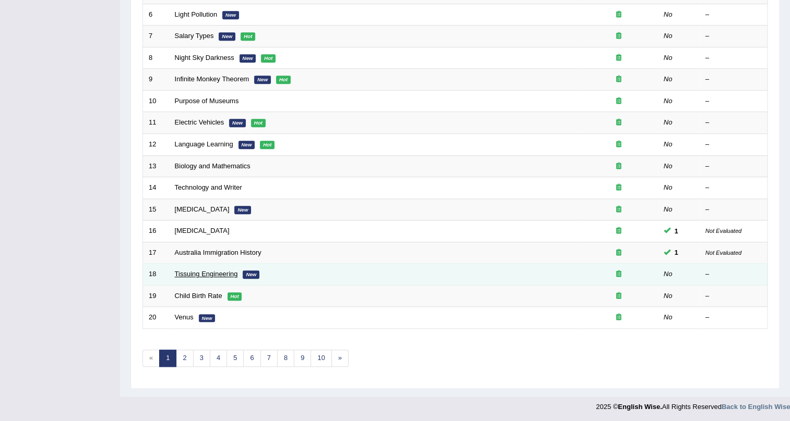
click at [210, 275] on link "Tissuing Engineering" at bounding box center [206, 274] width 63 height 8
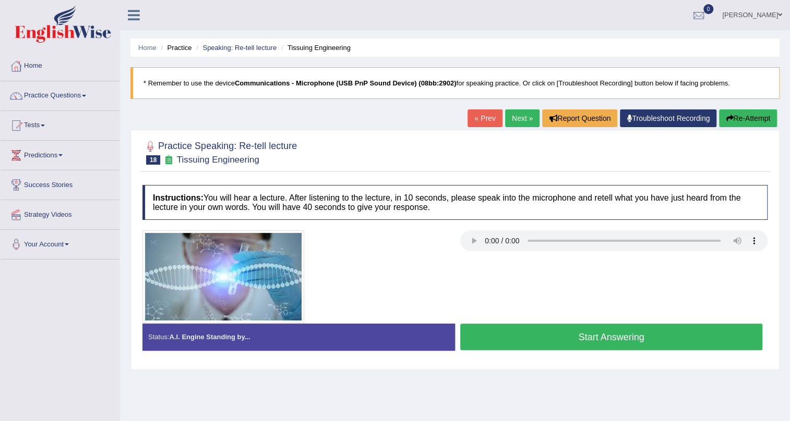
click at [472, 116] on link "« Prev" at bounding box center [484, 119] width 34 height 18
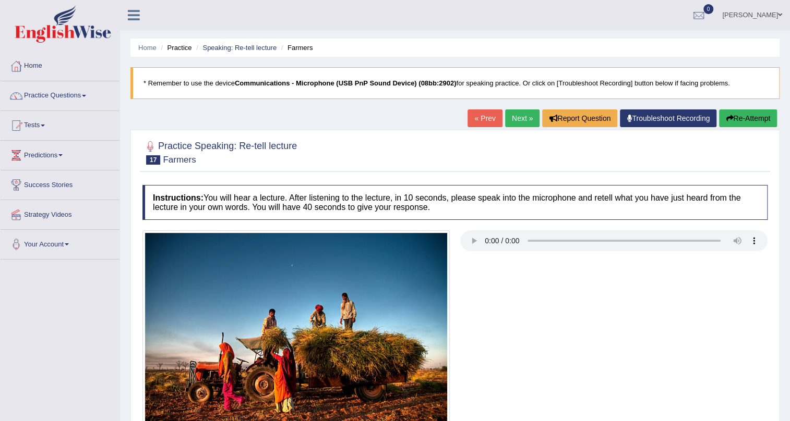
click at [507, 116] on link "Next »" at bounding box center [522, 119] width 34 height 18
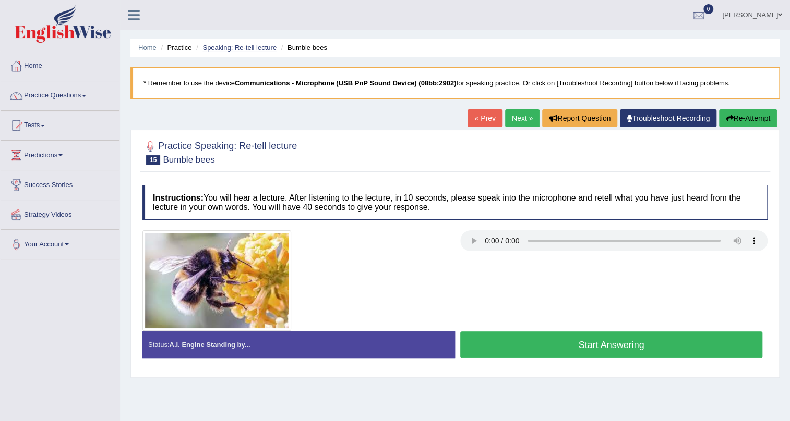
click at [225, 50] on link "Speaking: Re-tell lecture" at bounding box center [239, 48] width 74 height 8
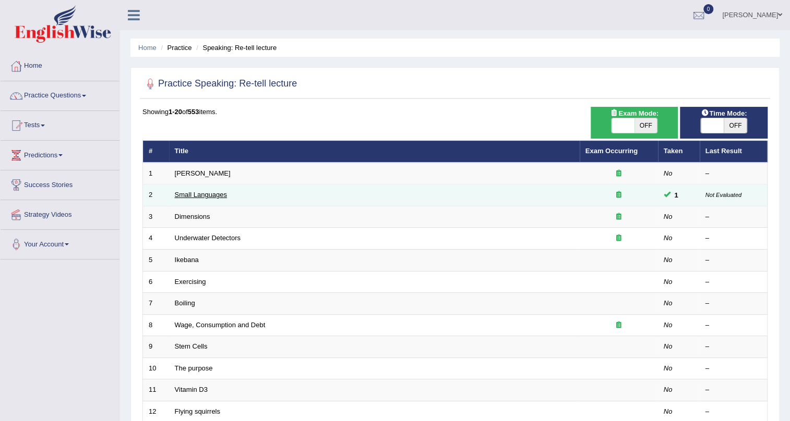
click at [222, 197] on link "Small Languages" at bounding box center [201, 195] width 52 height 8
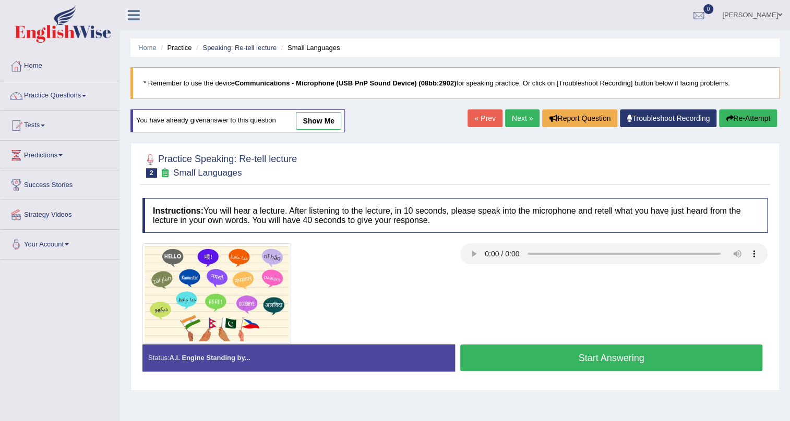
click at [316, 118] on link "show me" at bounding box center [318, 121] width 45 height 18
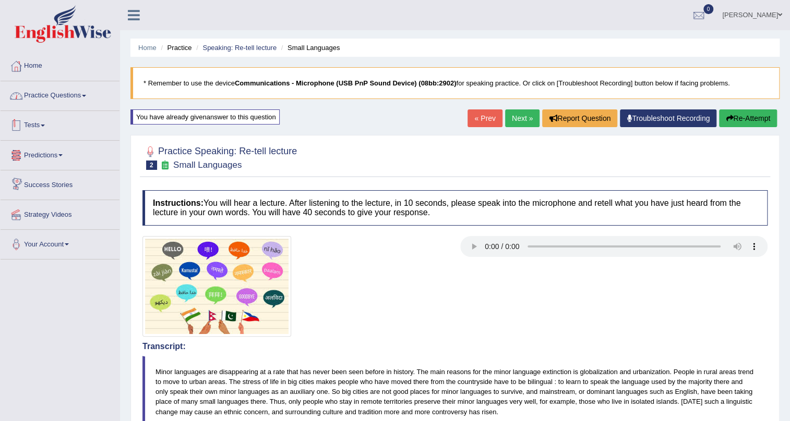
click at [77, 90] on link "Practice Questions" at bounding box center [60, 94] width 119 height 26
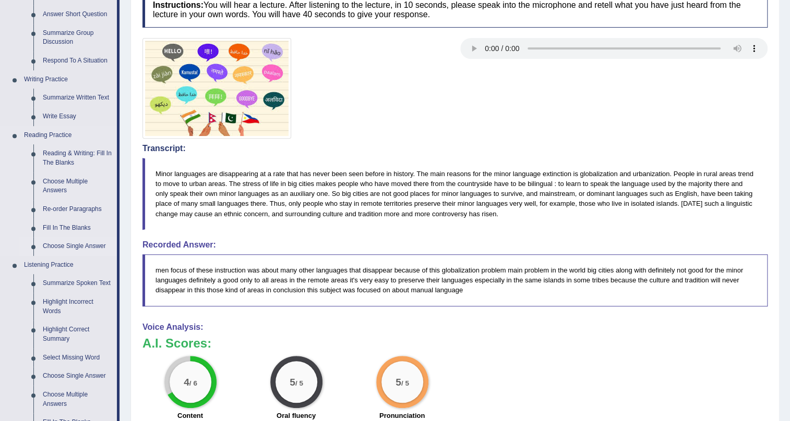
scroll to position [332, 0]
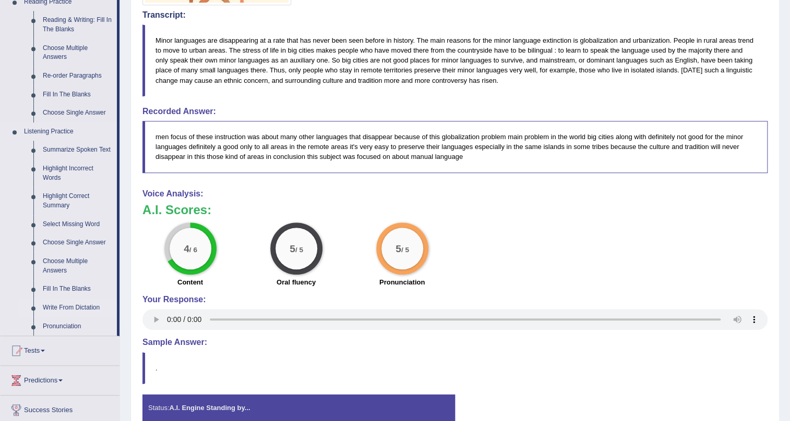
click at [88, 308] on link "Write From Dictation" at bounding box center [77, 308] width 79 height 19
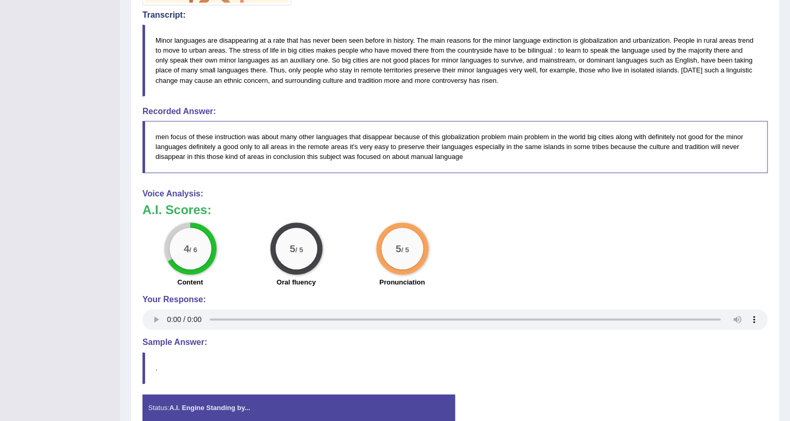
scroll to position [139, 0]
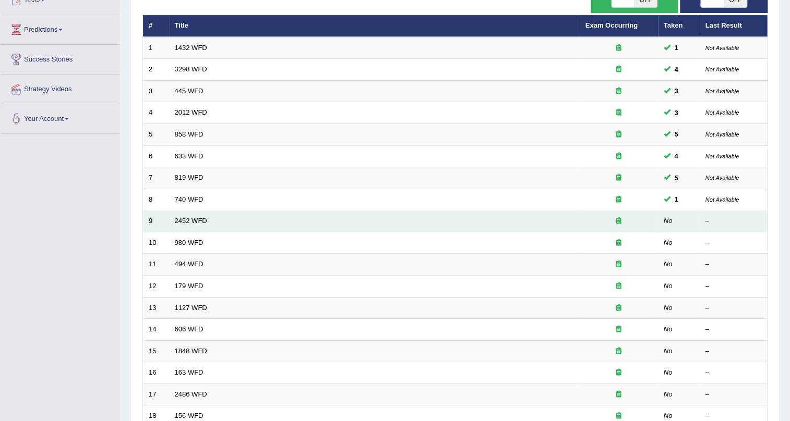
scroll to position [125, 0]
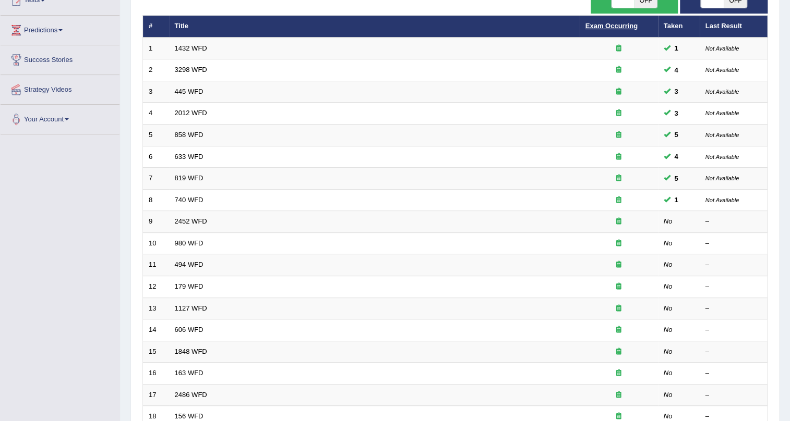
click at [608, 26] on link "Exam Occurring" at bounding box center [611, 26] width 52 height 8
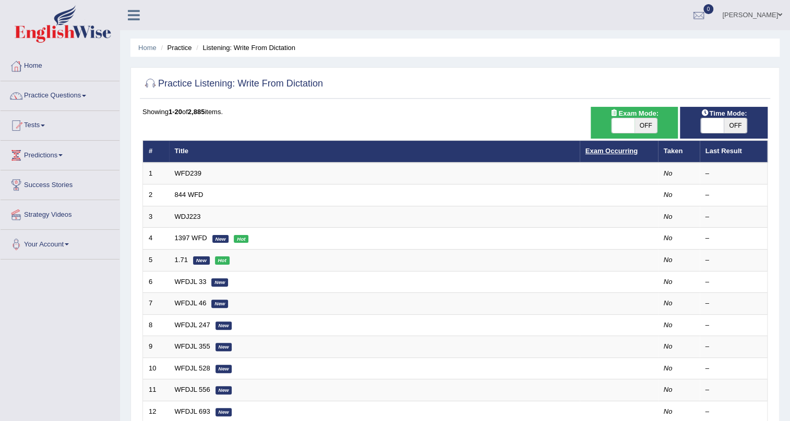
click at [600, 151] on link "Exam Occurring" at bounding box center [611, 151] width 52 height 8
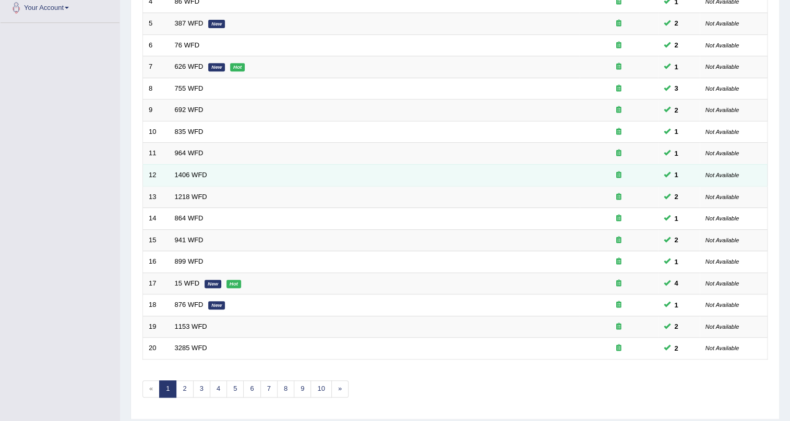
scroll to position [268, 0]
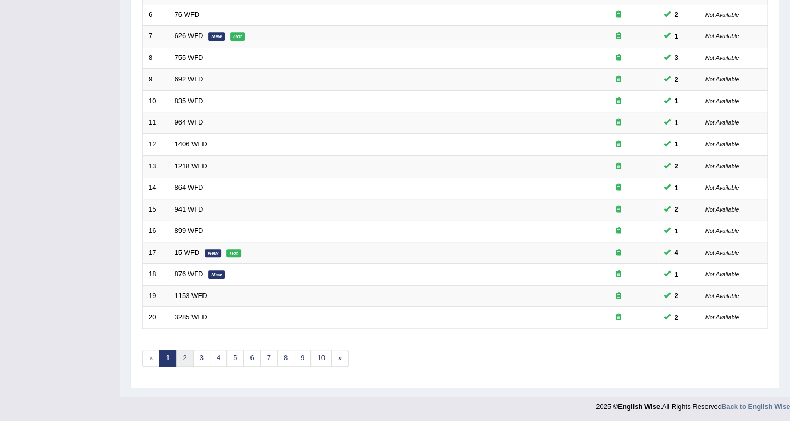
click at [188, 356] on link "2" at bounding box center [184, 358] width 17 height 17
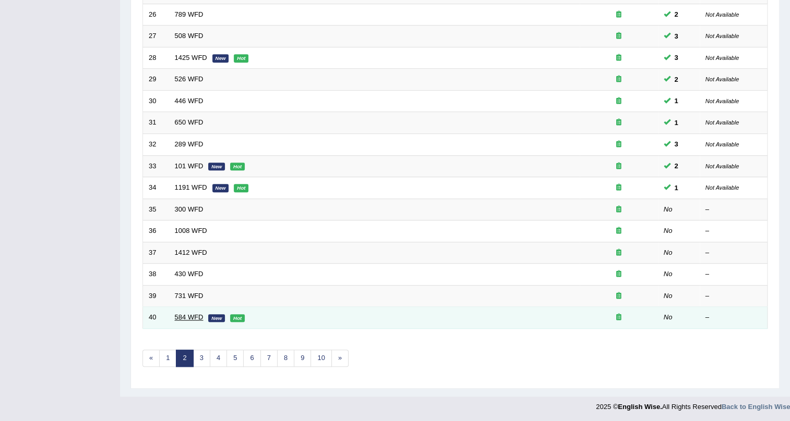
click at [184, 317] on link "584 WFD" at bounding box center [189, 317] width 29 height 8
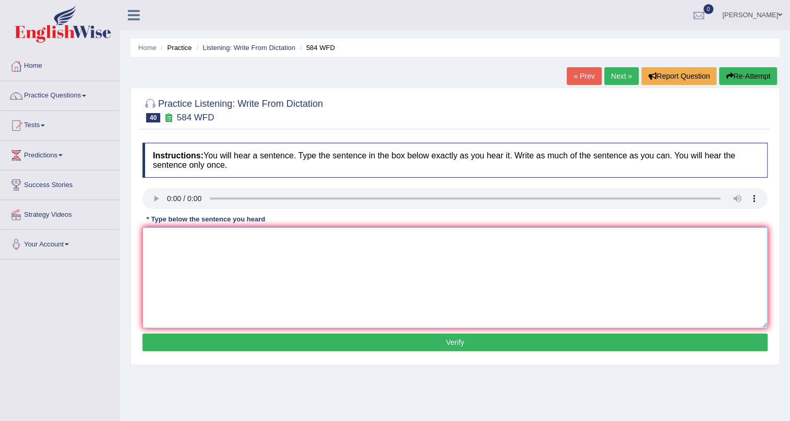
click at [216, 253] on textarea at bounding box center [454, 277] width 625 height 101
click at [181, 241] on textarea "You need a hand for the essay next semestar." at bounding box center [454, 277] width 625 height 101
click at [193, 241] on textarea "You need to a hand for the essay next semestar." at bounding box center [454, 277] width 625 height 101
click at [229, 240] on textarea "You need to hand for the essay next semestar." at bounding box center [454, 277] width 625 height 101
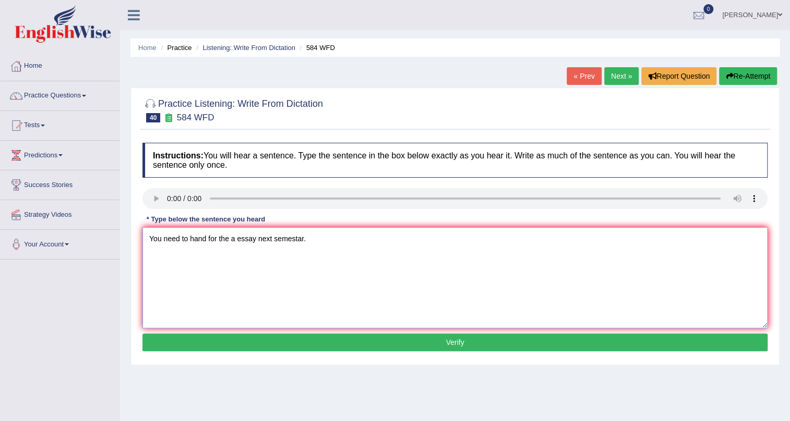
type textarea "You need to hand for the a essay next semestar."
click at [359, 341] on button "Verify" at bounding box center [454, 343] width 625 height 18
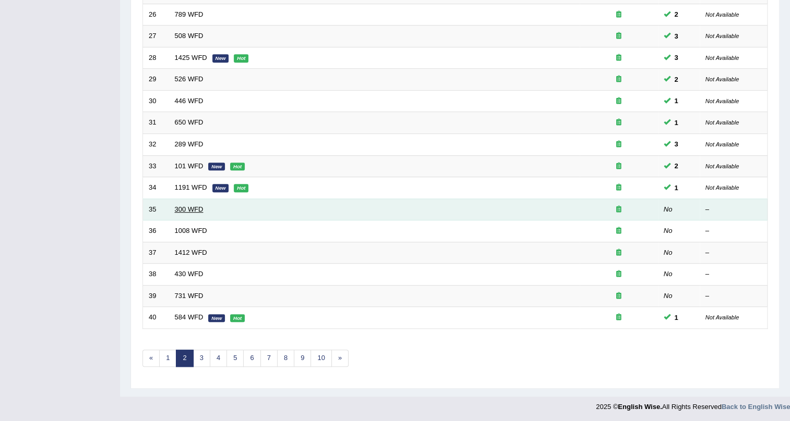
click at [187, 206] on link "300 WFD" at bounding box center [189, 209] width 29 height 8
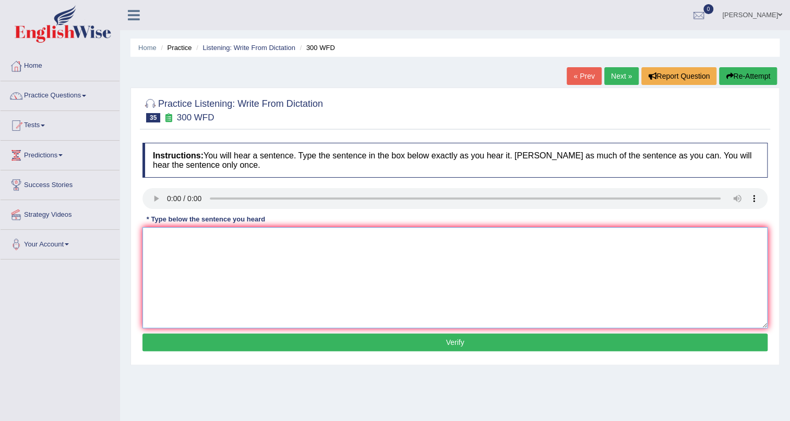
click at [260, 249] on textarea at bounding box center [454, 277] width 625 height 101
click at [208, 242] on textarea "Student are adviced to used s several methods for this project." at bounding box center [454, 277] width 625 height 101
type textarea "Student are advised to used s several methods for this project."
click at [320, 336] on button "Verify" at bounding box center [454, 343] width 625 height 18
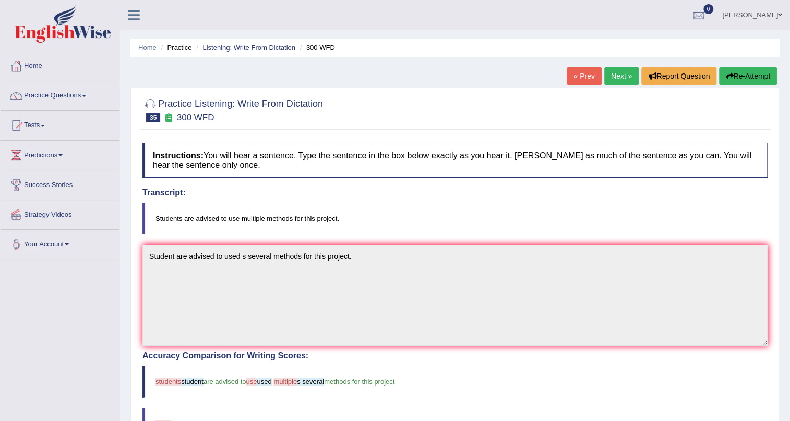
click at [733, 77] on button "Re-Attempt" at bounding box center [748, 76] width 58 height 18
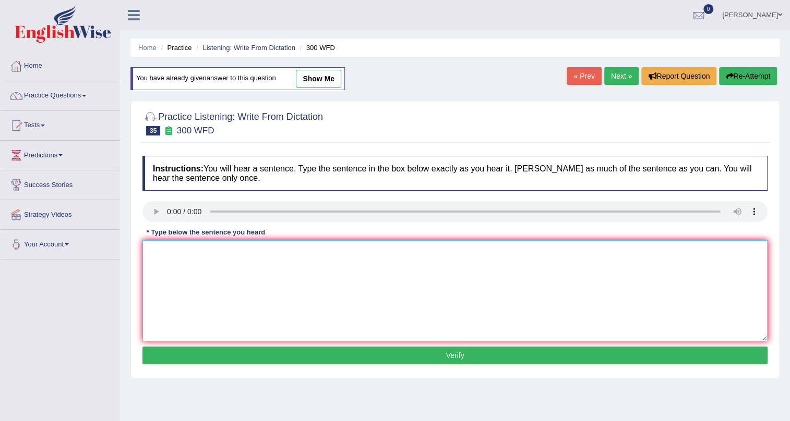
click at [220, 269] on textarea at bounding box center [454, 290] width 625 height 101
type textarea "Students are advised to use a multiple methods for this project."
click at [376, 359] on button "Verify" at bounding box center [454, 356] width 625 height 18
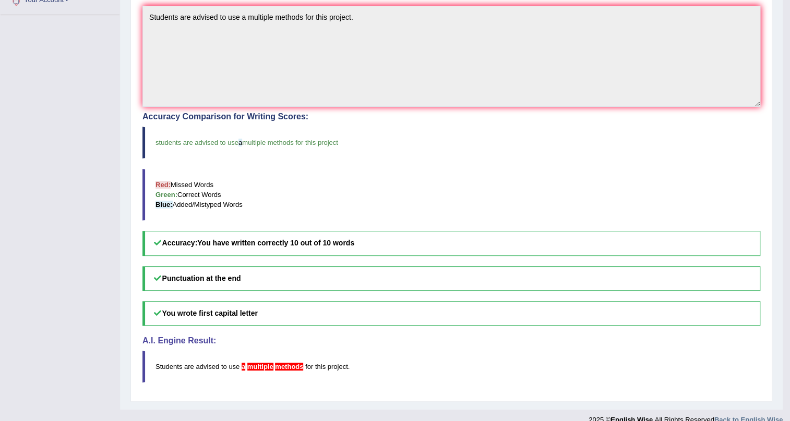
scroll to position [258, 0]
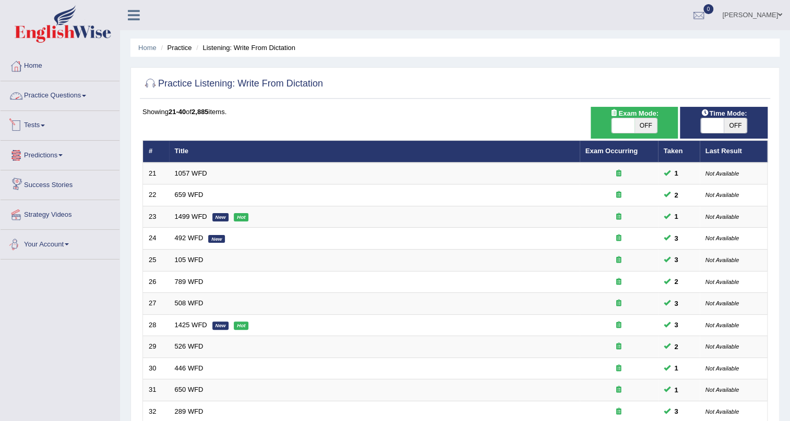
click at [86, 94] on link "Practice Questions" at bounding box center [60, 94] width 119 height 26
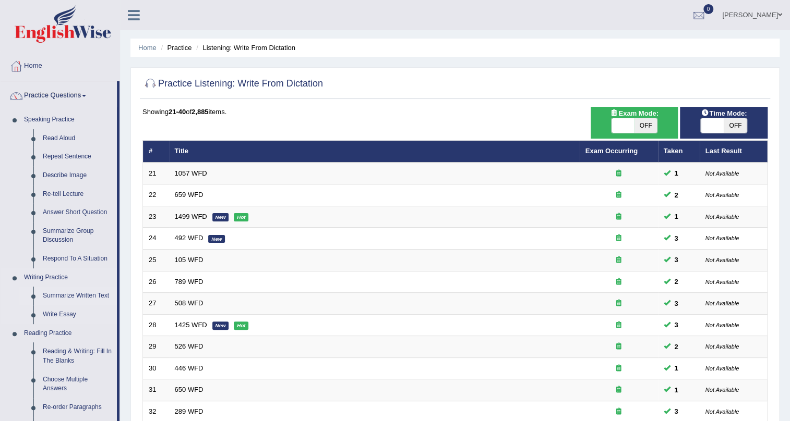
click at [98, 296] on link "Summarize Written Text" at bounding box center [77, 296] width 79 height 19
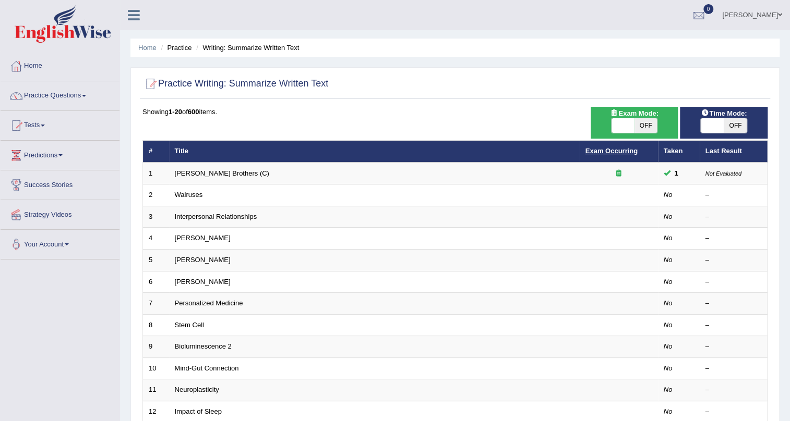
click at [606, 152] on link "Exam Occurring" at bounding box center [611, 151] width 52 height 8
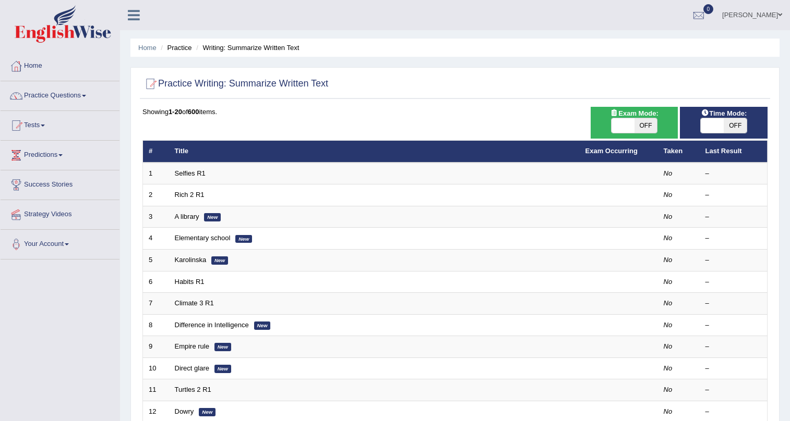
click at [605, 151] on link "Exam Occurring" at bounding box center [611, 151] width 52 height 8
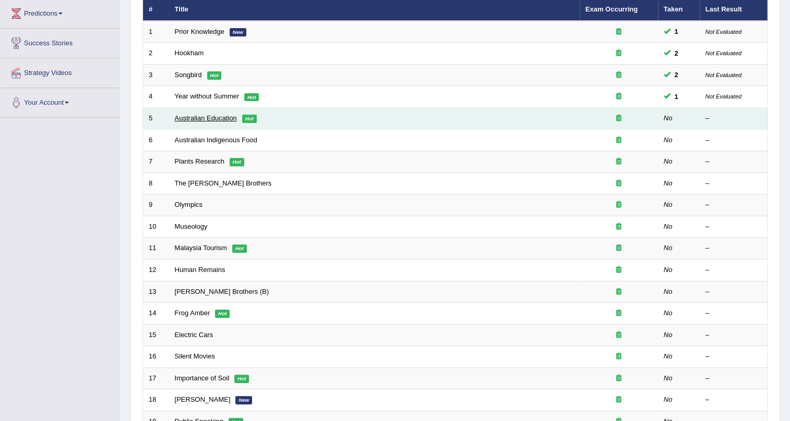
click at [214, 117] on link "Australian Education" at bounding box center [206, 118] width 62 height 8
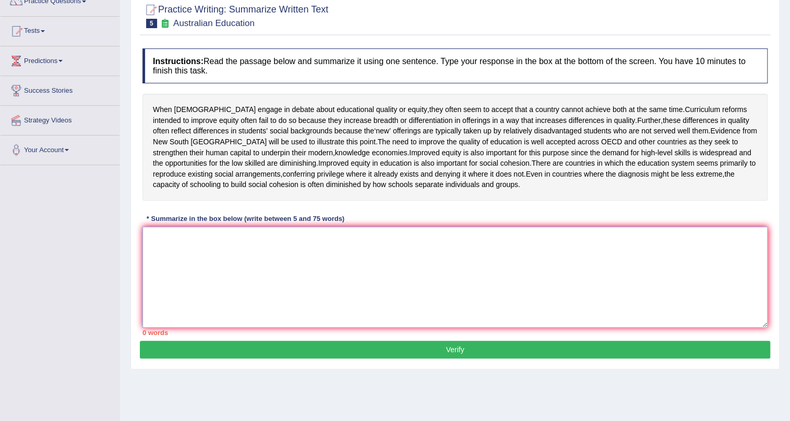
click at [252, 277] on textarea at bounding box center [454, 277] width 625 height 101
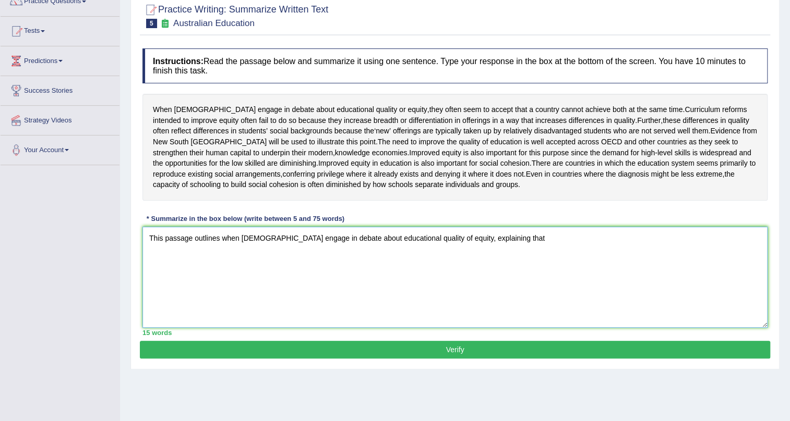
click at [447, 271] on textarea "This passage outlines when Australians engage in debate about educational quali…" at bounding box center [454, 277] width 625 height 101
click at [511, 270] on textarea "This passage outlines when Australians engage in debate about educational quali…" at bounding box center [454, 277] width 625 height 101
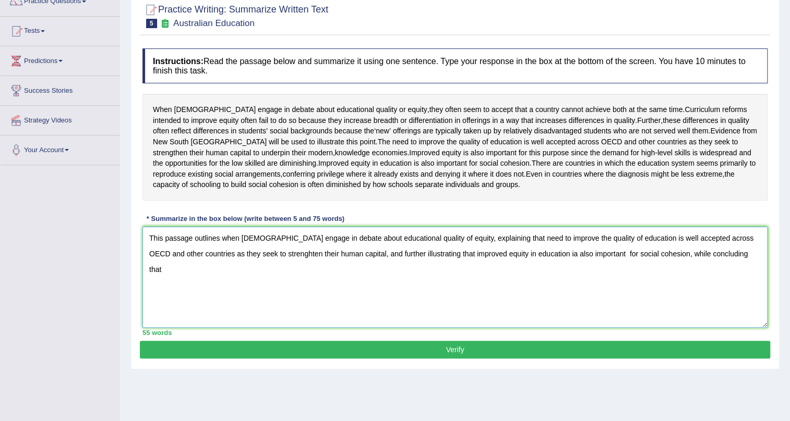
click at [537, 285] on textarea "This passage outlines when Australians engage in debate about educational quali…" at bounding box center [454, 277] width 625 height 101
click at [731, 289] on textarea "This passage outlines when Australians engage in debate about educational quali…" at bounding box center [454, 277] width 625 height 101
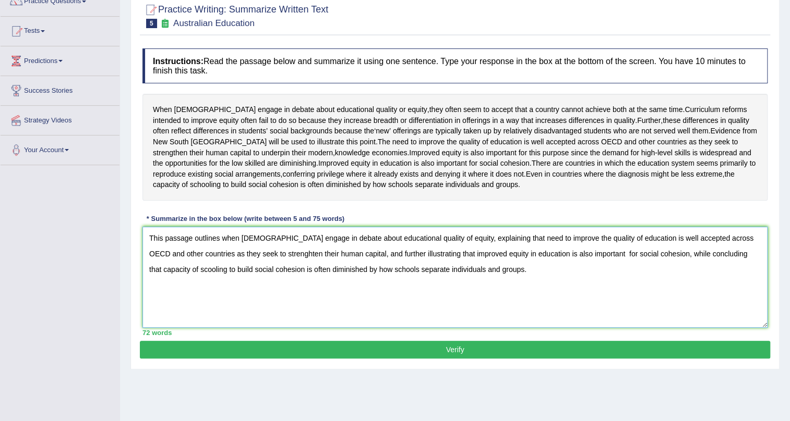
click at [449, 269] on textarea "This passage outlines when Australians engage in debate about educational quali…" at bounding box center [454, 277] width 625 height 101
click at [590, 285] on textarea "This passage outlines when Australians engage in debate about educational quali…" at bounding box center [454, 277] width 625 height 101
click at [152, 304] on textarea "This passage outlines when Australians engage in debate about educational quali…" at bounding box center [454, 277] width 625 height 101
click at [154, 304] on textarea "This passage outlines when Australians engage in debate about educational quali…" at bounding box center [454, 277] width 625 height 101
type textarea "This passage outlines when Australians engage in debate about educational quali…"
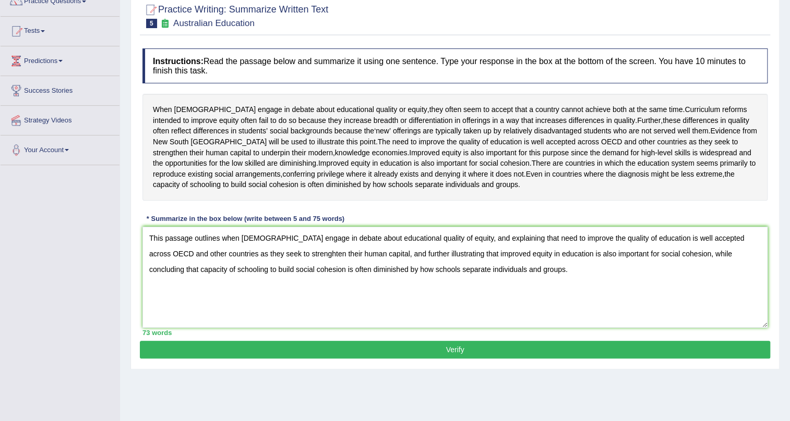
click at [474, 359] on button "Verify" at bounding box center [455, 350] width 630 height 18
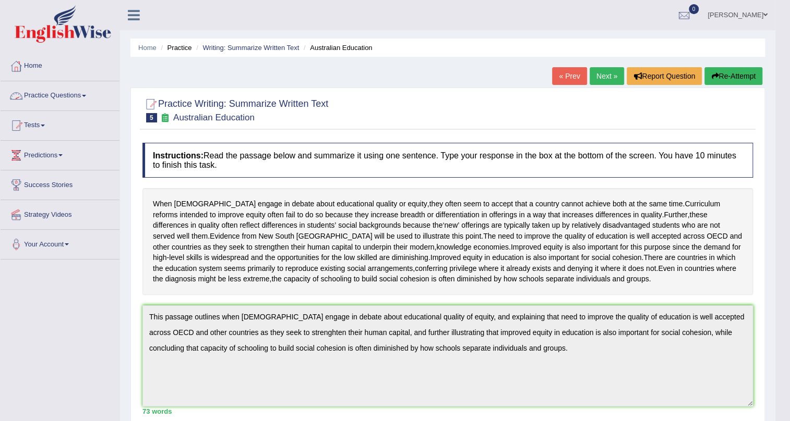
click at [86, 97] on link "Practice Questions" at bounding box center [60, 94] width 119 height 26
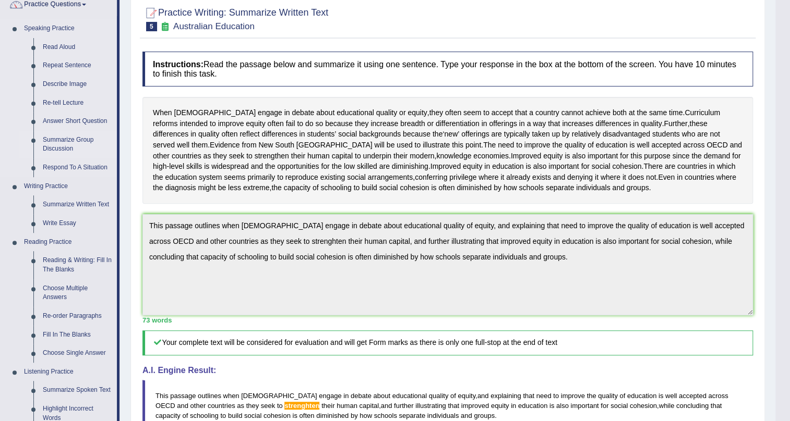
scroll to position [94, 0]
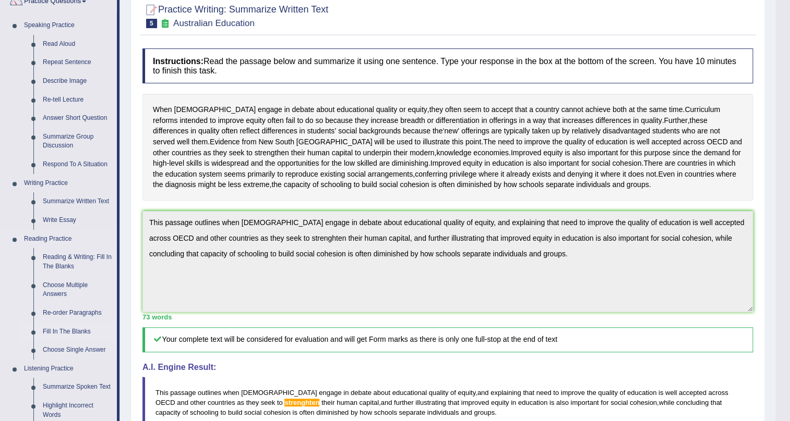
click at [68, 329] on link "Fill In The Blanks" at bounding box center [77, 332] width 79 height 19
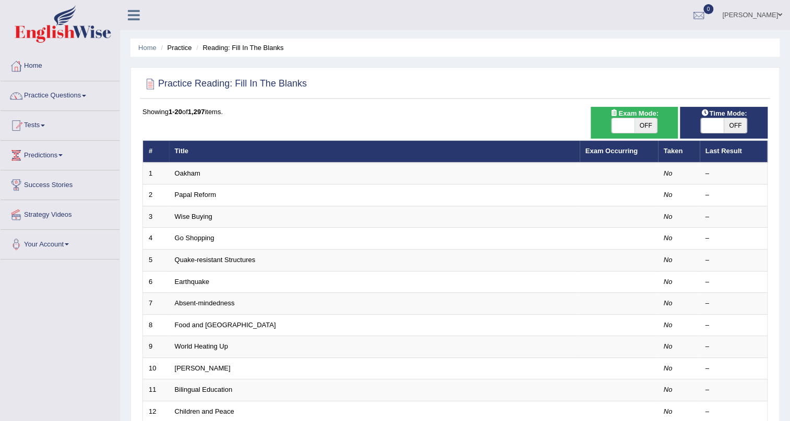
click at [610, 157] on th "Exam Occurring" at bounding box center [618, 152] width 78 height 22
click at [610, 155] on th "Exam Occurring" at bounding box center [618, 152] width 78 height 22
click at [608, 150] on link "Exam Occurring" at bounding box center [611, 151] width 52 height 8
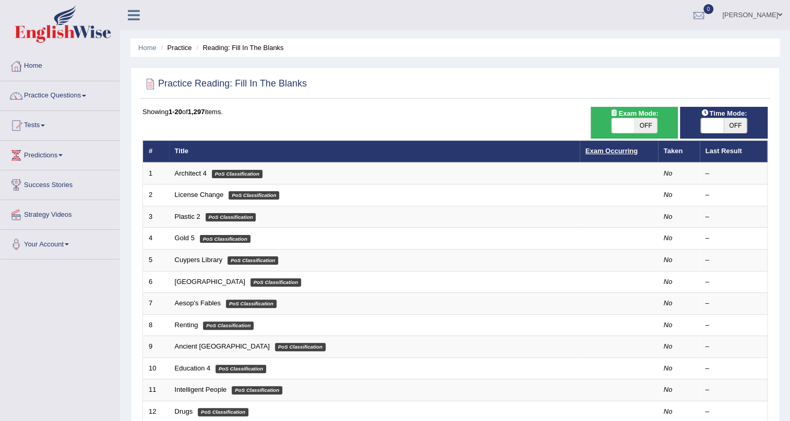
click at [600, 150] on link "Exam Occurring" at bounding box center [611, 151] width 52 height 8
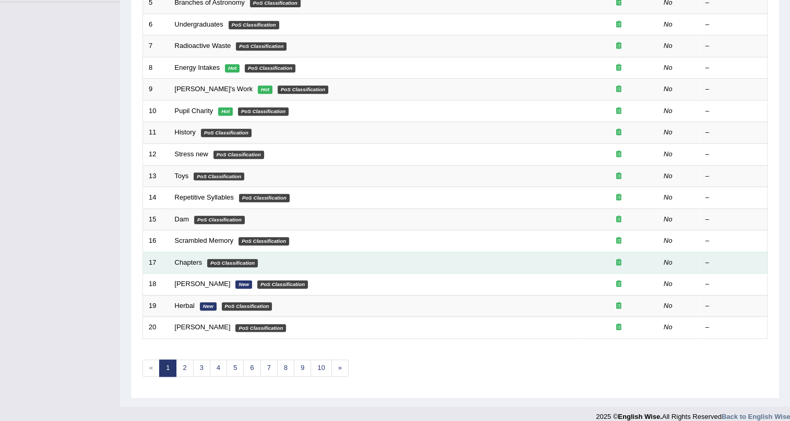
scroll to position [268, 0]
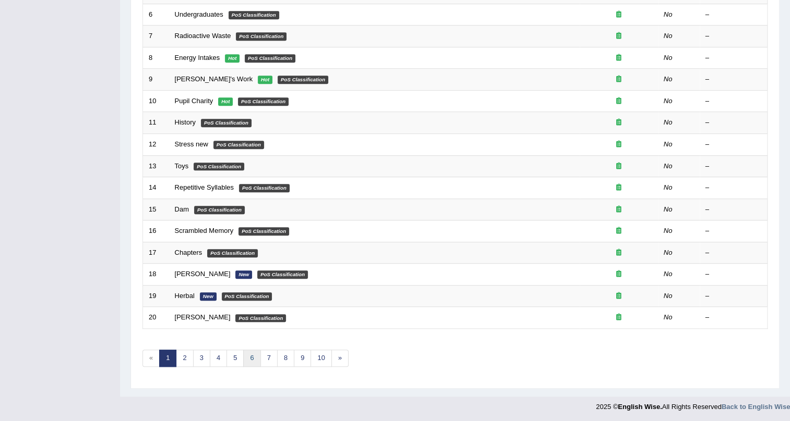
click at [244, 352] on link "6" at bounding box center [251, 358] width 17 height 17
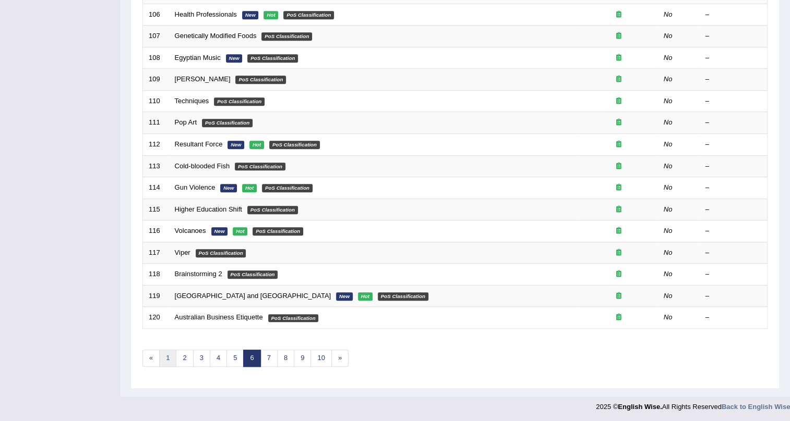
click at [164, 352] on link "1" at bounding box center [167, 358] width 17 height 17
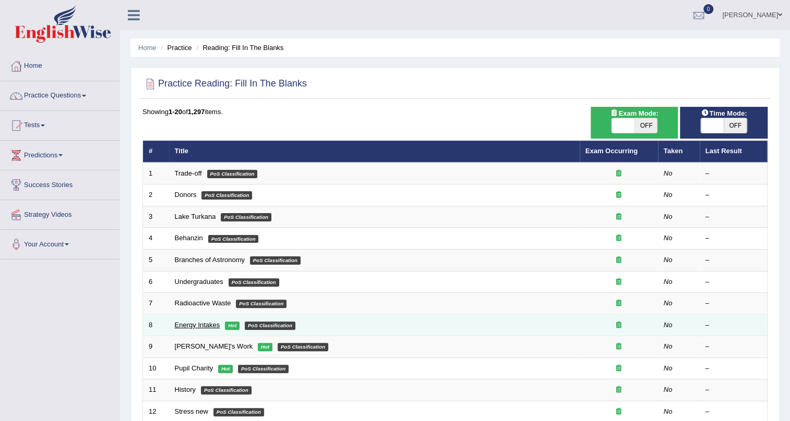
click at [207, 323] on link "Energy Intakes" at bounding box center [197, 325] width 45 height 8
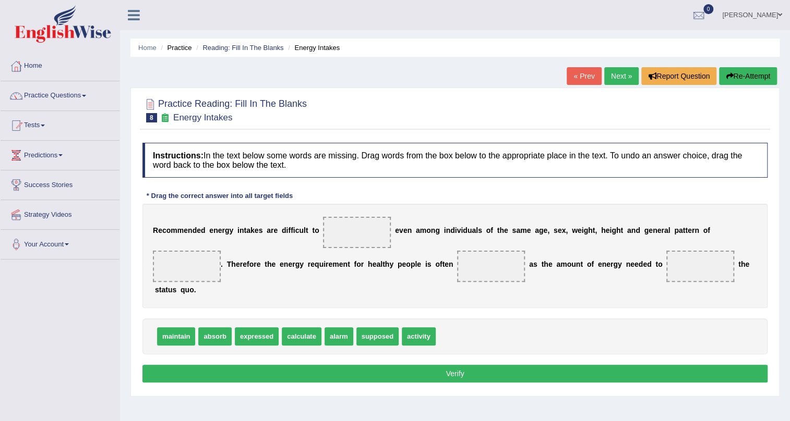
click at [171, 337] on span "maintain" at bounding box center [176, 337] width 38 height 18
drag, startPoint x: 293, startPoint y: 339, endPoint x: 355, endPoint y: 234, distance: 121.6
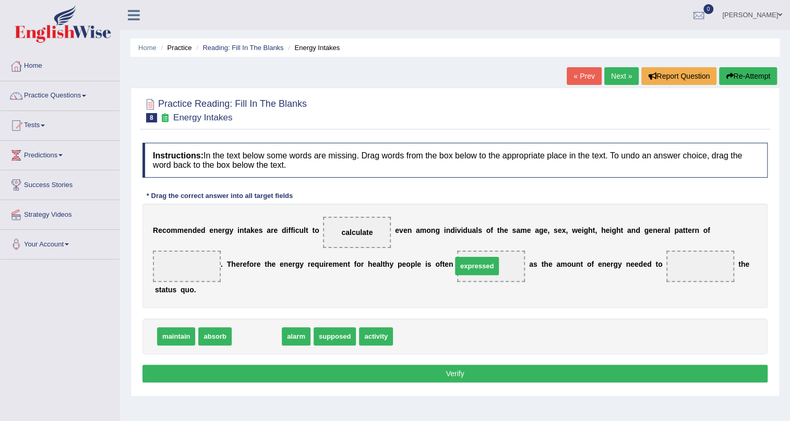
drag, startPoint x: 259, startPoint y: 339, endPoint x: 490, endPoint y: 264, distance: 242.8
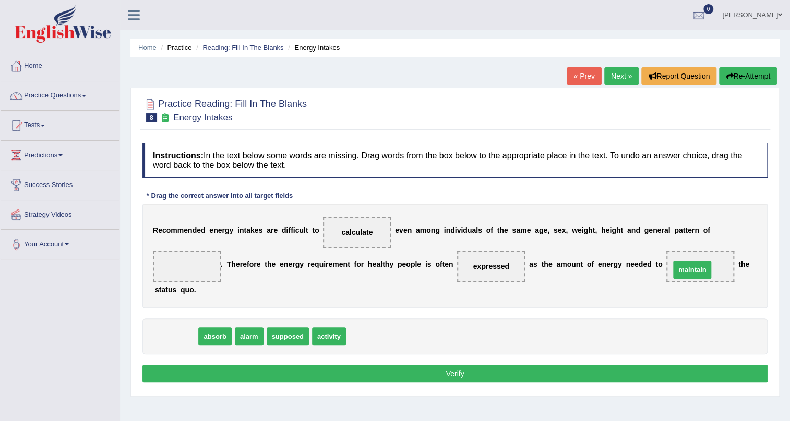
drag, startPoint x: 171, startPoint y: 337, endPoint x: 694, endPoint y: 268, distance: 527.6
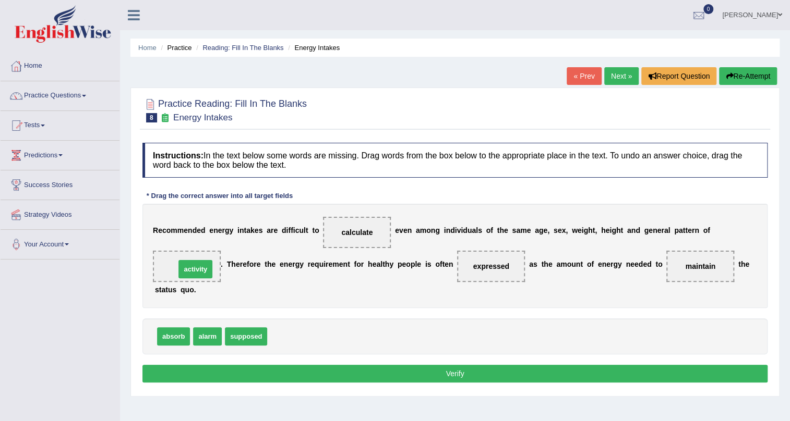
drag, startPoint x: 289, startPoint y: 340, endPoint x: 192, endPoint y: 265, distance: 122.5
click at [254, 381] on button "Verify" at bounding box center [454, 374] width 625 height 18
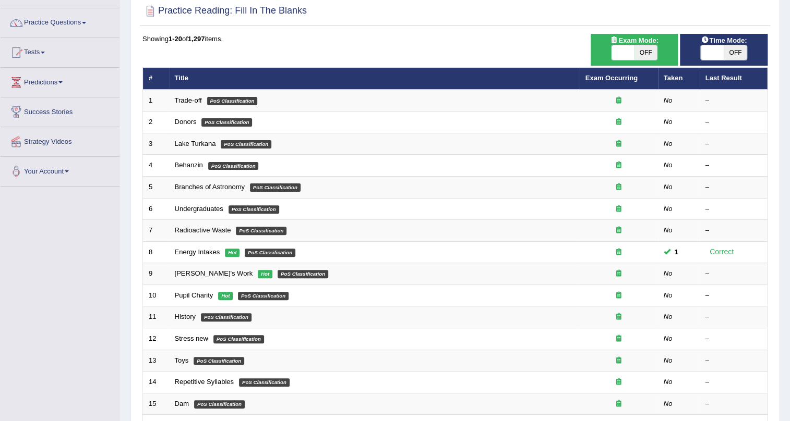
scroll to position [94, 0]
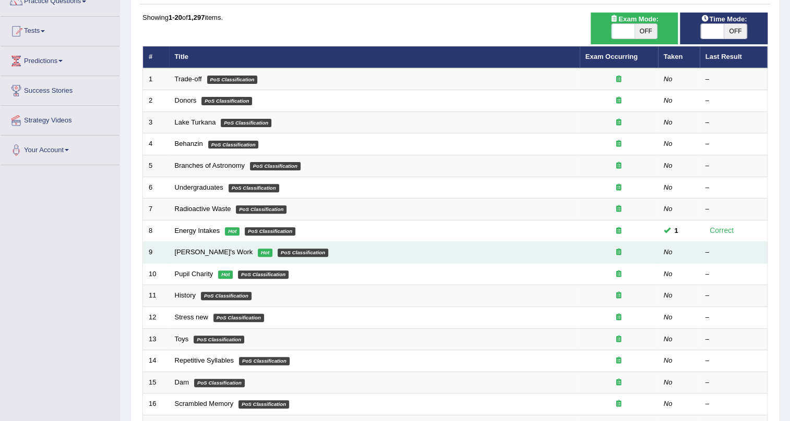
click at [198, 247] on td "[PERSON_NAME]'s Work Hot PoS Classification" at bounding box center [374, 253] width 410 height 22
click at [199, 248] on link "[PERSON_NAME]'s Work" at bounding box center [214, 252] width 78 height 8
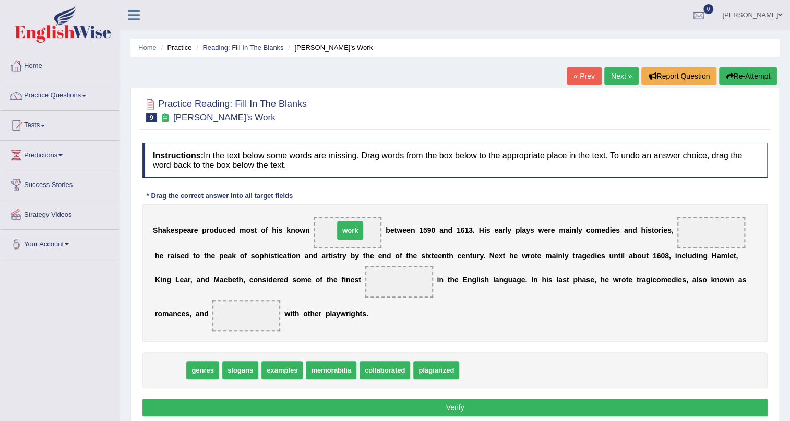
drag, startPoint x: 169, startPoint y: 367, endPoint x: 349, endPoint y: 226, distance: 228.6
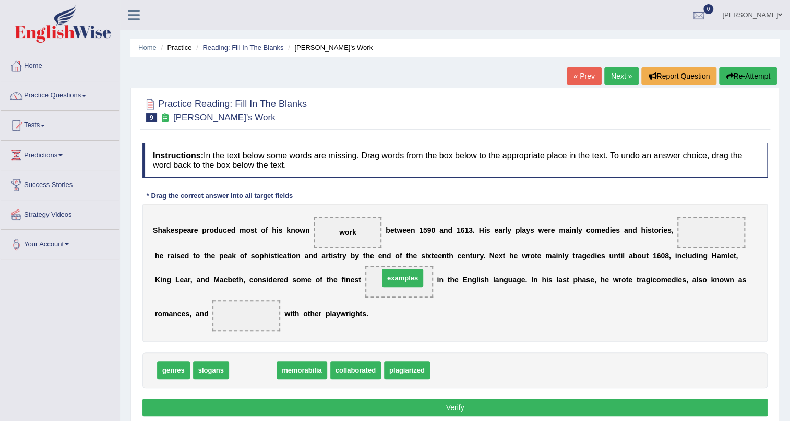
drag, startPoint x: 256, startPoint y: 370, endPoint x: 405, endPoint y: 278, distance: 175.8
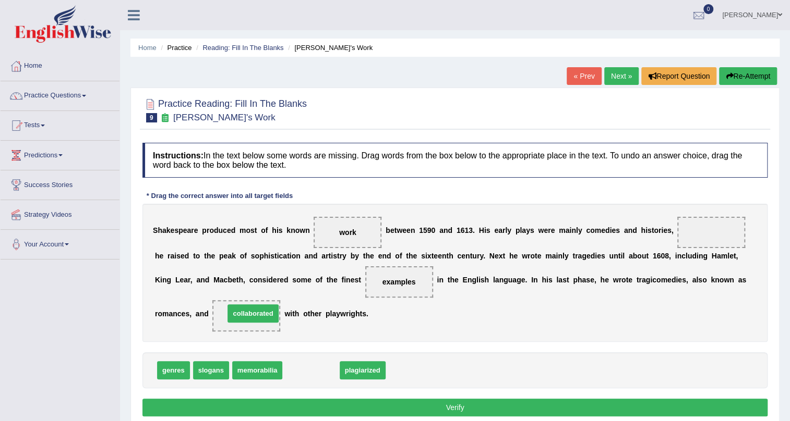
drag, startPoint x: 309, startPoint y: 375, endPoint x: 248, endPoint y: 317, distance: 83.7
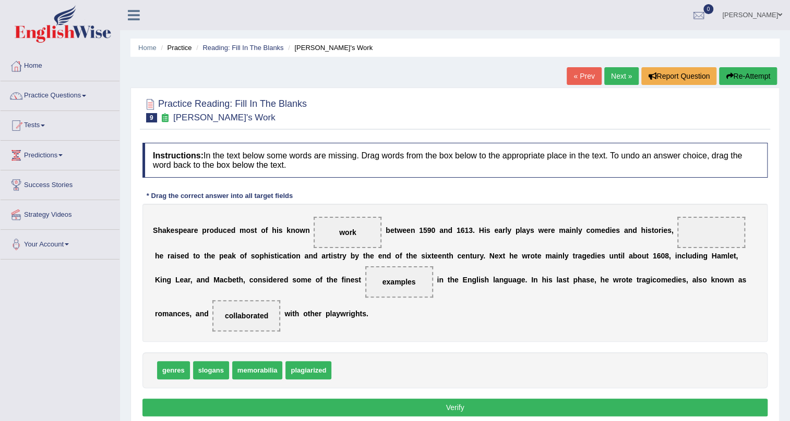
click at [389, 403] on button "Verify" at bounding box center [454, 408] width 625 height 18
drag, startPoint x: 257, startPoint y: 367, endPoint x: 719, endPoint y: 234, distance: 480.8
click at [510, 408] on button "Verify" at bounding box center [454, 408] width 625 height 18
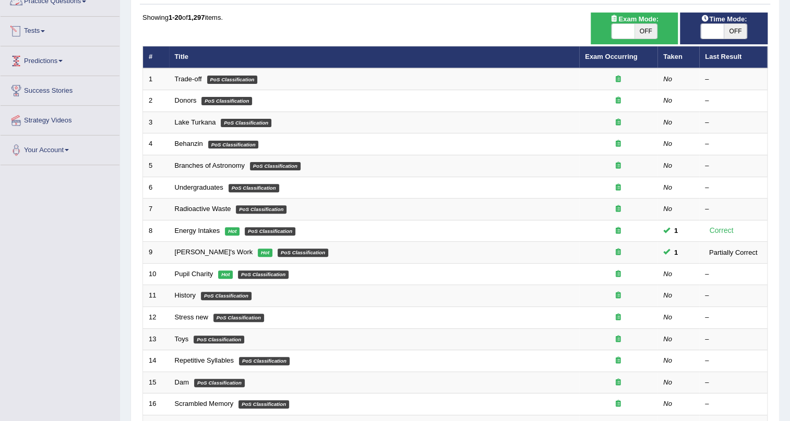
click at [59, 54] on link "Predictions" at bounding box center [60, 59] width 119 height 26
click at [59, 54] on link "Predictions" at bounding box center [59, 59] width 116 height 26
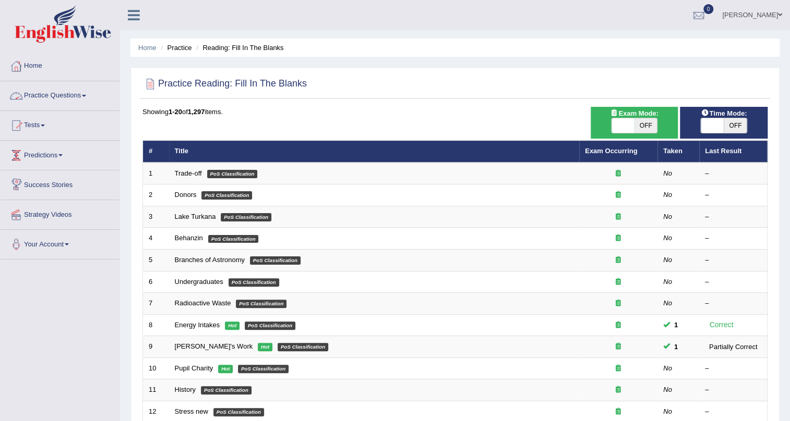
click at [81, 96] on link "Practice Questions" at bounding box center [60, 94] width 119 height 26
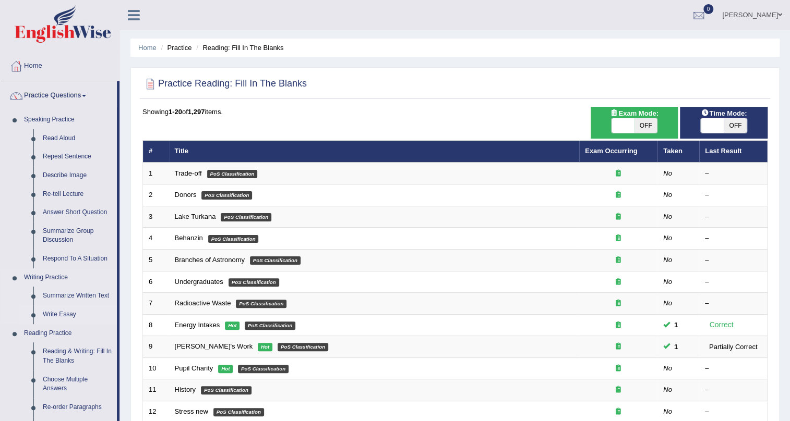
click at [52, 313] on link "Write Essay" at bounding box center [77, 315] width 79 height 19
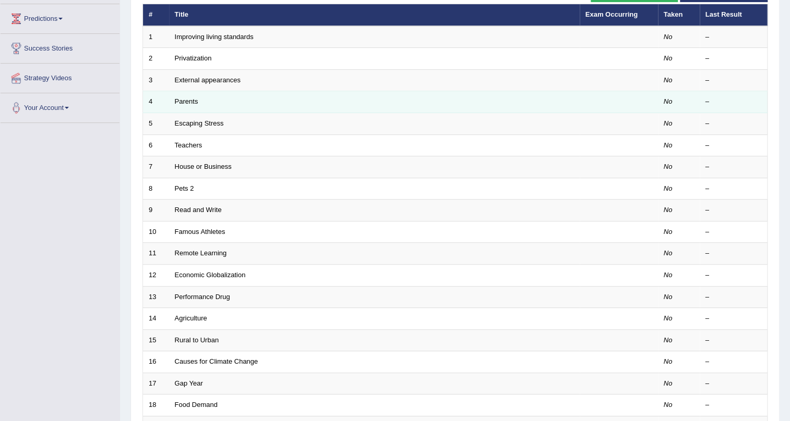
scroll to position [237, 0]
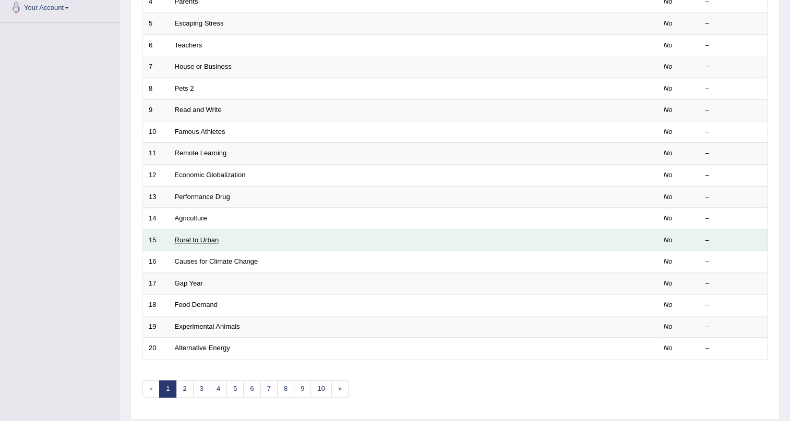
click at [205, 239] on link "Rural to Urban" at bounding box center [197, 240] width 44 height 8
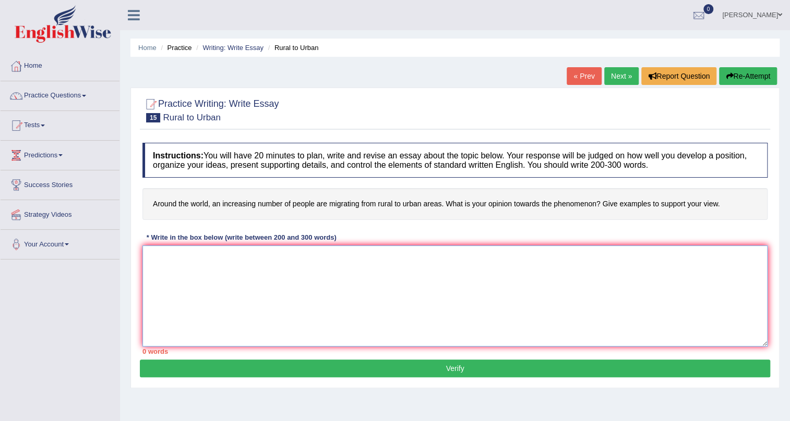
click at [402, 296] on textarea at bounding box center [454, 296] width 625 height 101
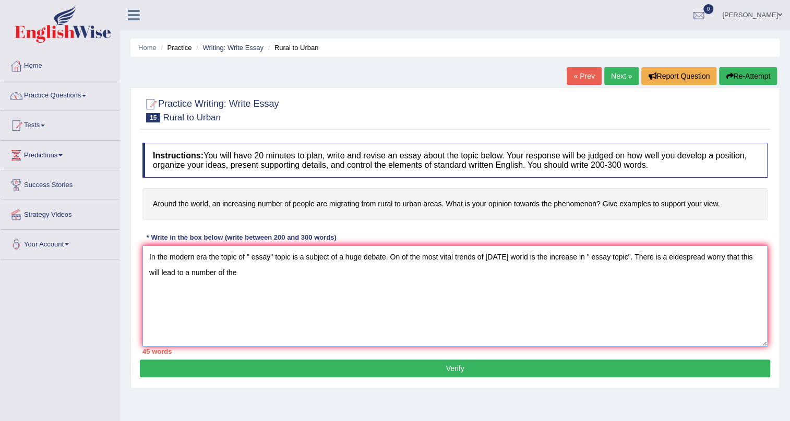
click at [671, 259] on textarea "In the modern era the topic of " essay" topic is a subject of a huge debate. On…" at bounding box center [454, 296] width 625 height 101
click at [263, 277] on textarea "In the modern era the topic of " essay" topic is a subject of a huge debate. On…" at bounding box center [454, 296] width 625 height 101
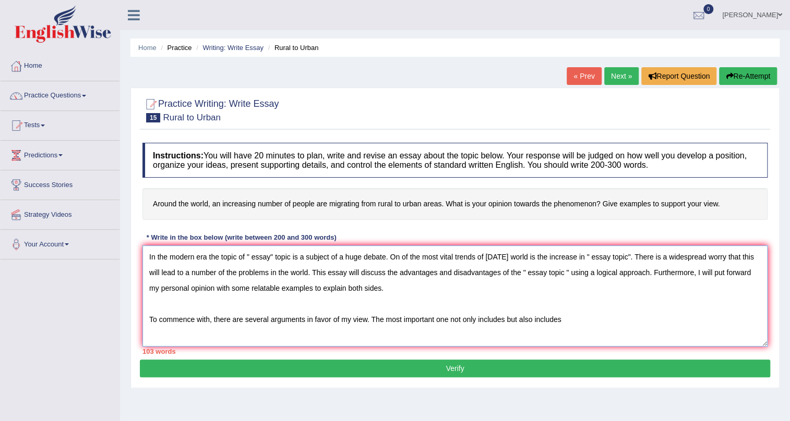
click at [505, 320] on textarea "In the modern era the topic of " essay" topic is a subject of a huge debate. On…" at bounding box center [454, 296] width 625 height 101
click at [579, 318] on textarea "In the modern era the topic of " essay" topic is a subject of a huge debate. On…" at bounding box center [454, 296] width 625 height 101
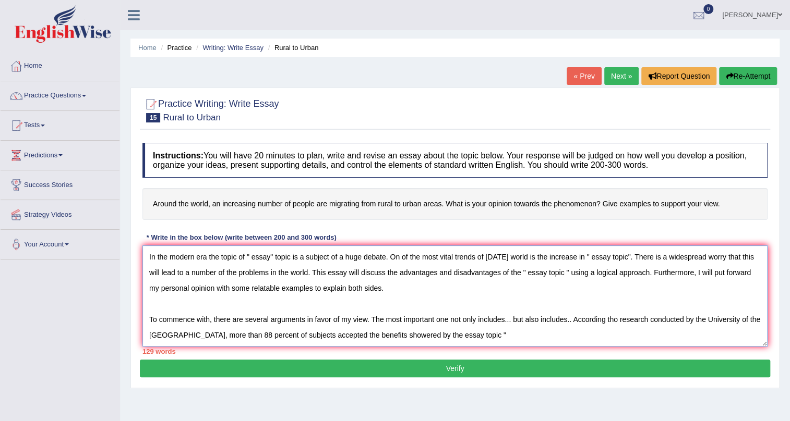
click at [448, 342] on textarea "In the modern era the topic of " essay" topic is a subject of a huge debate. On…" at bounding box center [454, 296] width 625 height 101
click at [447, 340] on textarea "In the modern era the topic of " essay" topic is a subject of a huge debate. On…" at bounding box center [454, 296] width 625 height 101
click at [507, 335] on textarea "In the modern era the topic of " essay" topic is a subject of a huge debate. On…" at bounding box center [454, 296] width 625 height 101
click at [611, 322] on textarea "In the modern era the topic of " essay" topic is a subject of a huge debate. On…" at bounding box center [454, 296] width 625 height 101
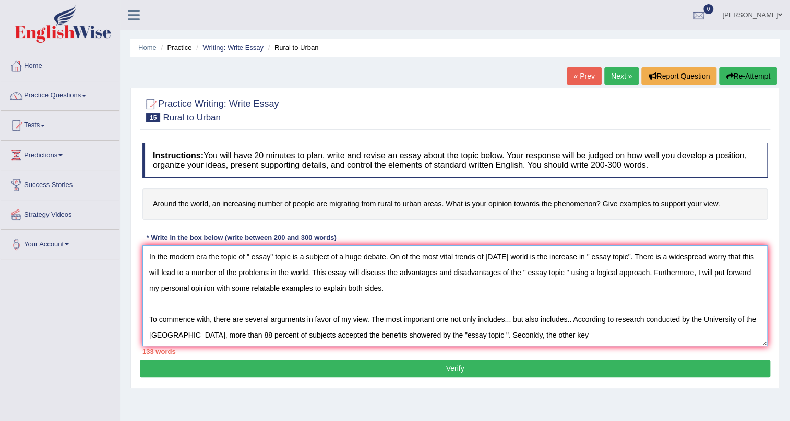
click at [582, 336] on textarea "In the modern era the topic of " essay" topic is a subject of a huge debate. On…" at bounding box center [454, 296] width 625 height 101
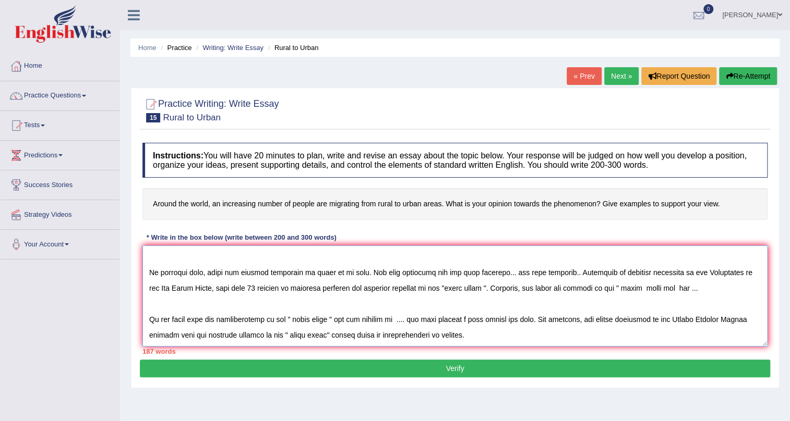
scroll to position [71, 0]
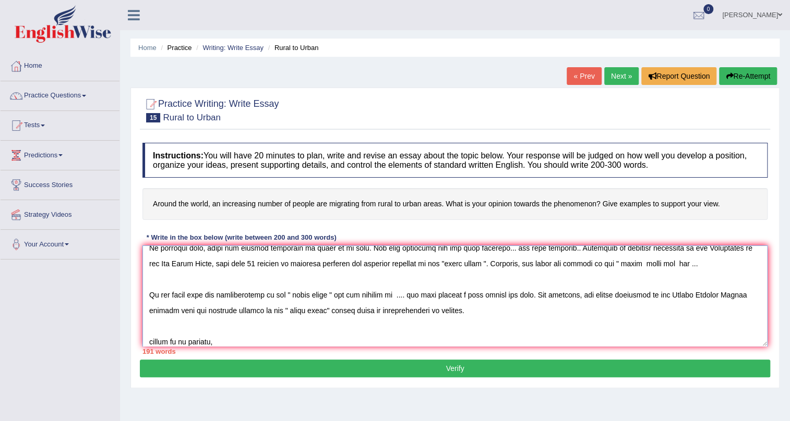
click at [151, 344] on textarea at bounding box center [454, 296] width 625 height 101
click at [223, 337] on textarea at bounding box center [454, 296] width 625 height 101
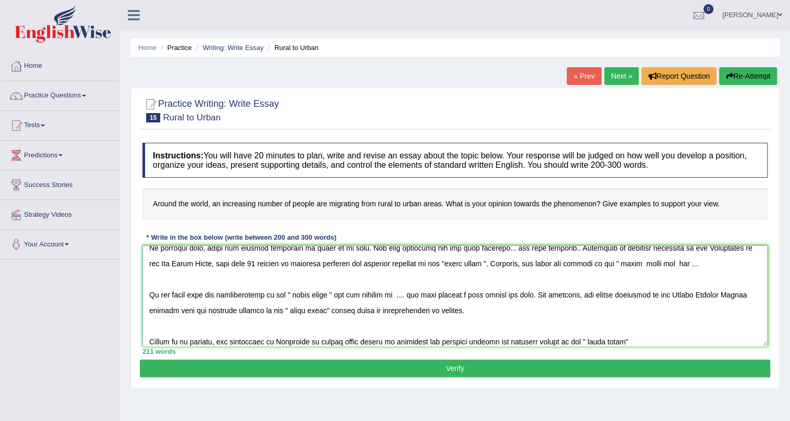
scroll to position [87, 0]
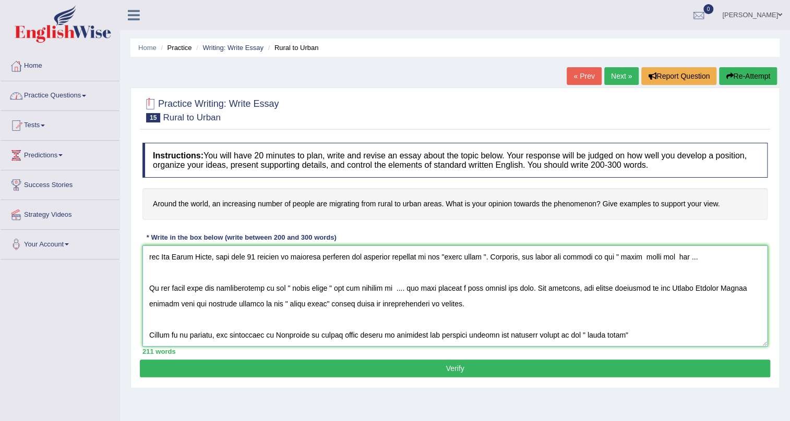
type textarea "In the modern era the topic of " essay" topic is a subject of a huge debate. On…"
click at [74, 96] on link "Practice Questions" at bounding box center [60, 94] width 119 height 26
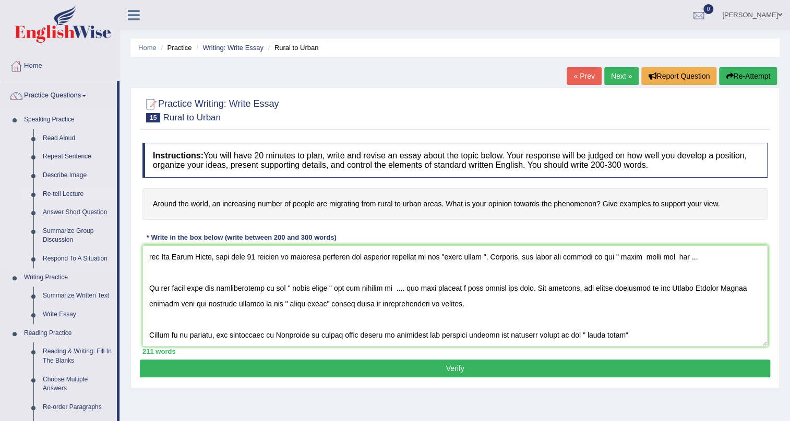
click at [75, 195] on link "Re-tell Lecture" at bounding box center [77, 194] width 79 height 19
